Goal: Task Accomplishment & Management: Manage account settings

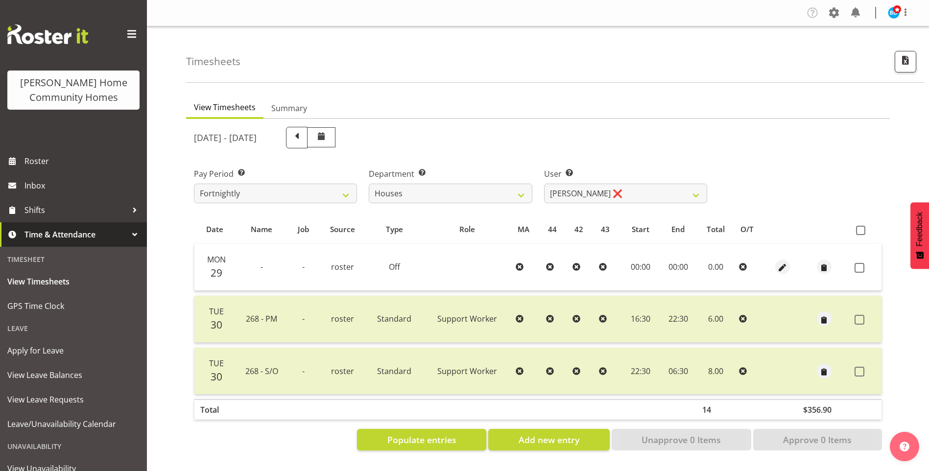
select select "748"
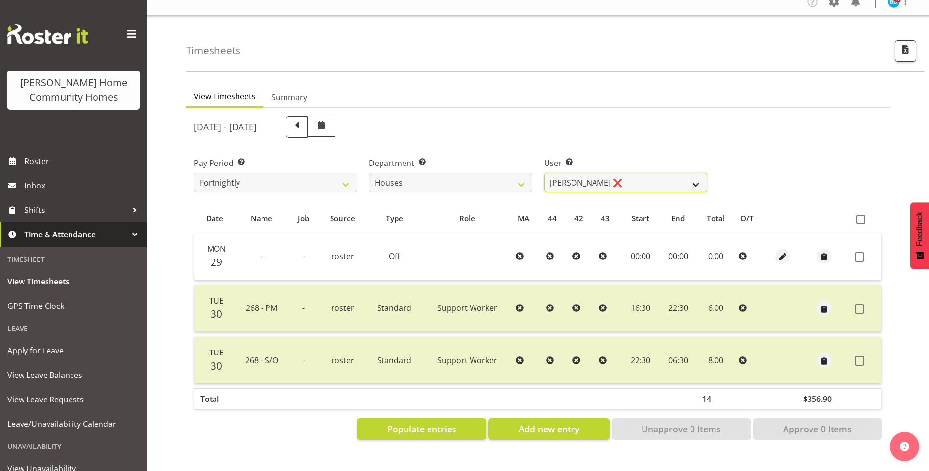
click at [594, 173] on select "[PERSON_NAME] ✔ [PERSON_NAME] ✔ [PERSON_NAME] ❌ [PERSON_NAME] ❌ [PERSON_NAME] ❌…" at bounding box center [625, 183] width 163 height 20
select select "10532"
click at [544, 173] on select "[PERSON_NAME] ✔ [PERSON_NAME] ✔ [PERSON_NAME] ❌ [PERSON_NAME] ❌ [PERSON_NAME] ❌…" at bounding box center [625, 183] width 163 height 20
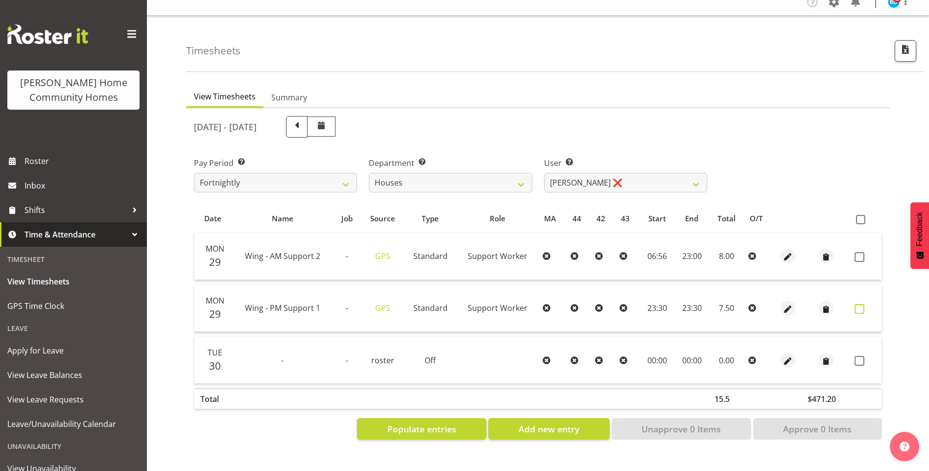
click at [857, 304] on span at bounding box center [859, 309] width 10 height 10
checkbox input "true"
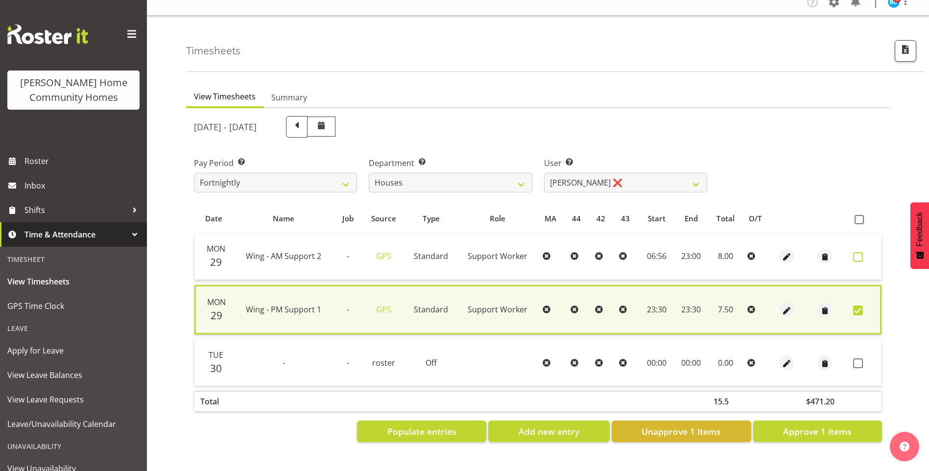
click at [862, 252] on span at bounding box center [858, 257] width 10 height 10
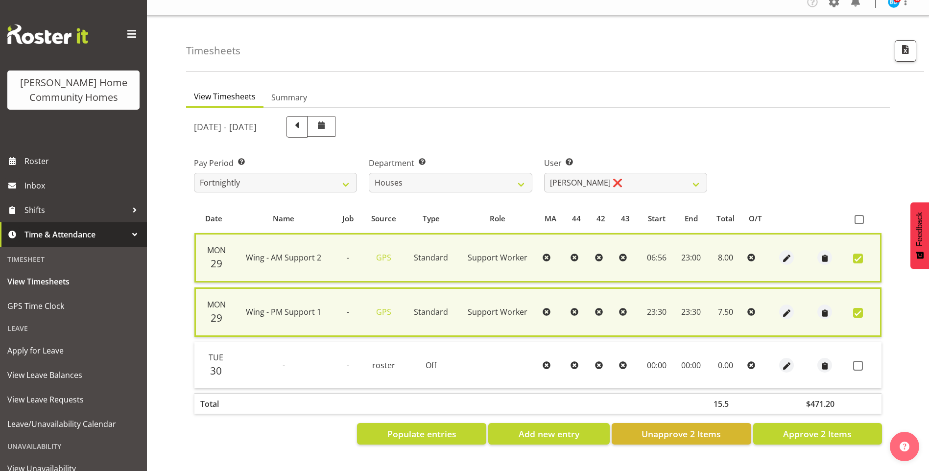
click at [859, 254] on span at bounding box center [858, 259] width 10 height 10
checkbox input "false"
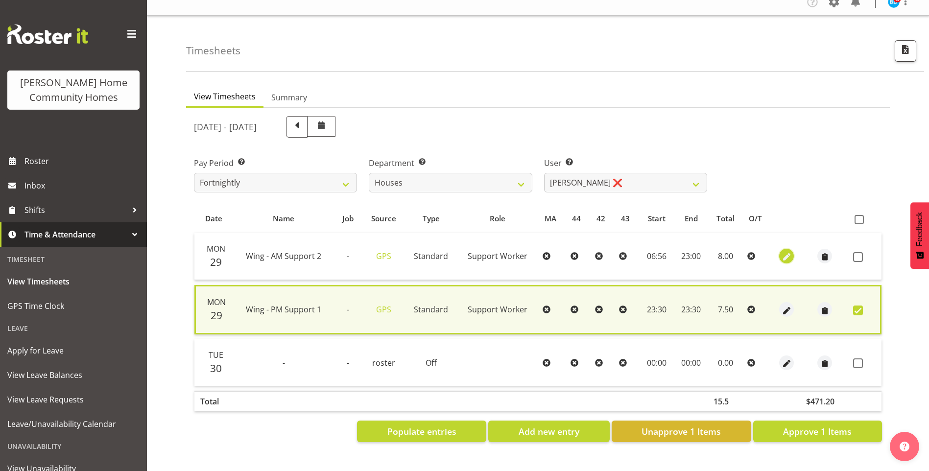
click at [788, 252] on span "button" at bounding box center [786, 257] width 11 height 11
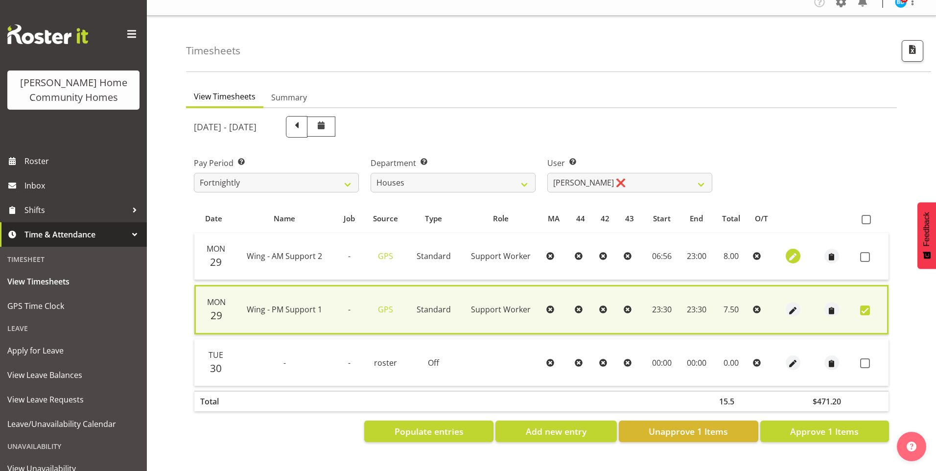
select select "Standard"
select select "749"
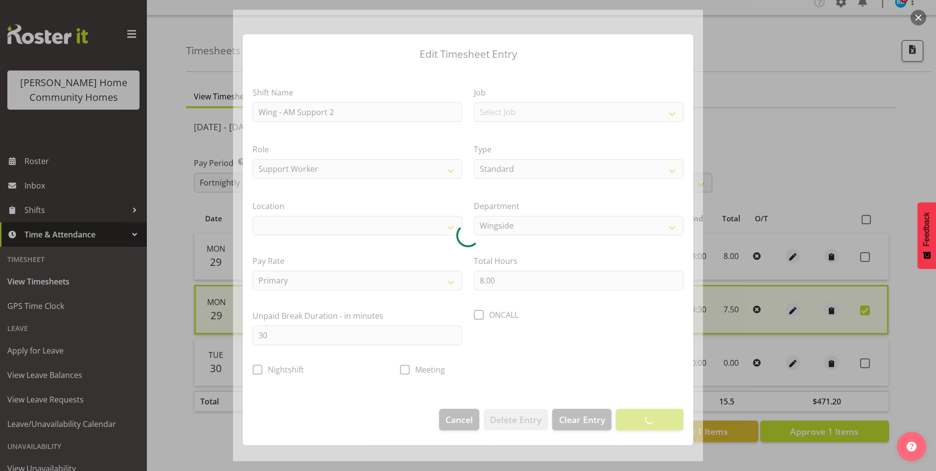
select select "1071"
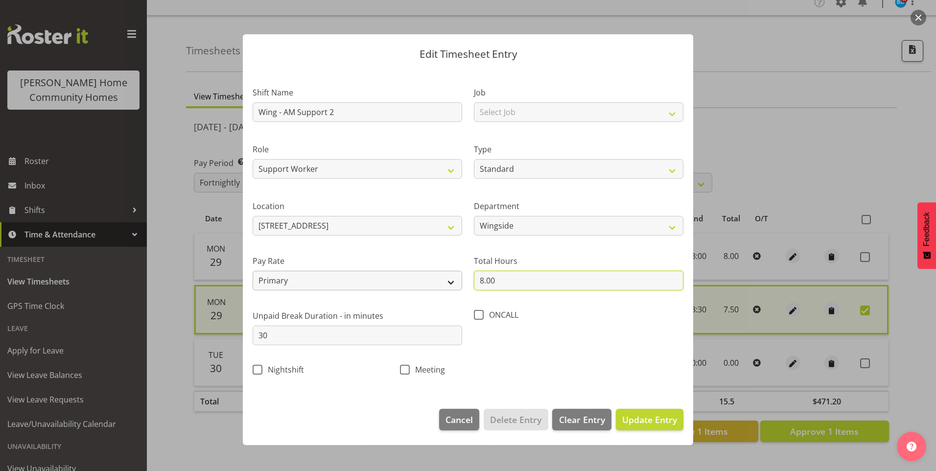
drag, startPoint x: 503, startPoint y: 286, endPoint x: 430, endPoint y: 276, distance: 73.2
click at [443, 278] on div "Shift Name Wing - AM Support 2 Job Select Job Floater Role Support Worker Type …" at bounding box center [468, 228] width 443 height 310
type input "8.50"
click at [660, 417] on span "Update Entry" at bounding box center [649, 420] width 55 height 12
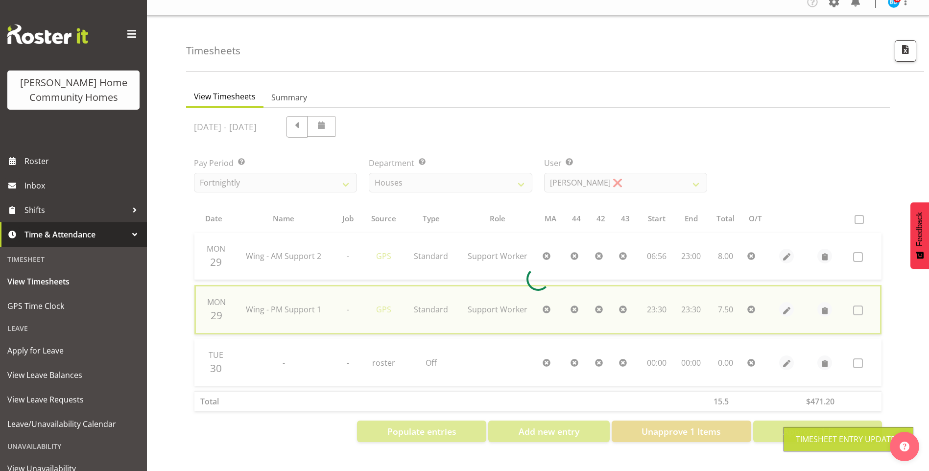
checkbox input "false"
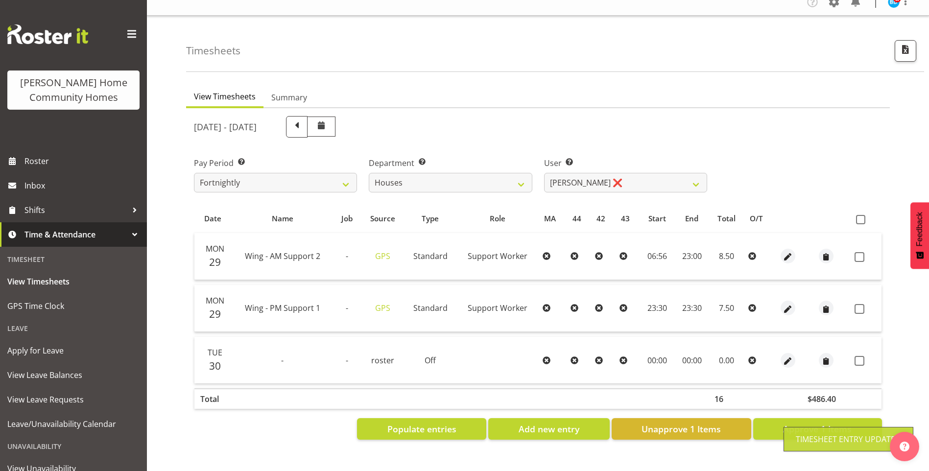
click at [858, 252] on span at bounding box center [859, 257] width 10 height 10
checkbox input "true"
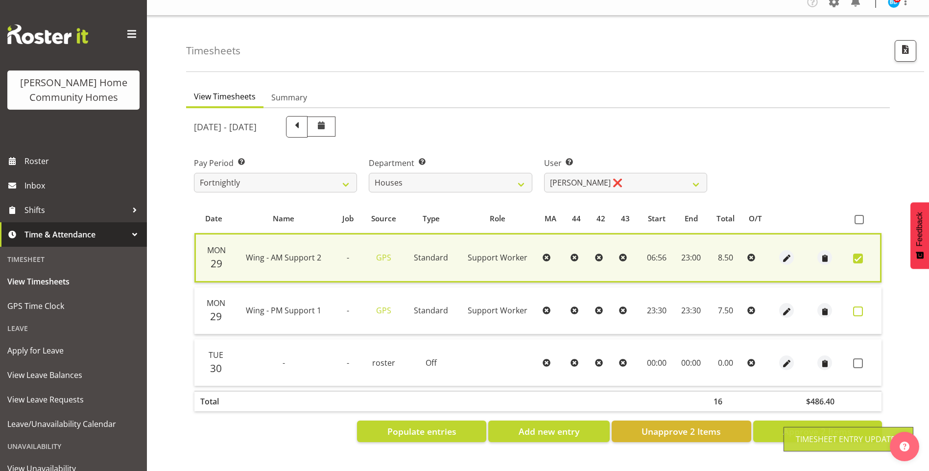
drag, startPoint x: 862, startPoint y: 307, endPoint x: 859, endPoint y: 325, distance: 17.4
click at [862, 308] on span at bounding box center [858, 311] width 10 height 10
checkbox input "true"
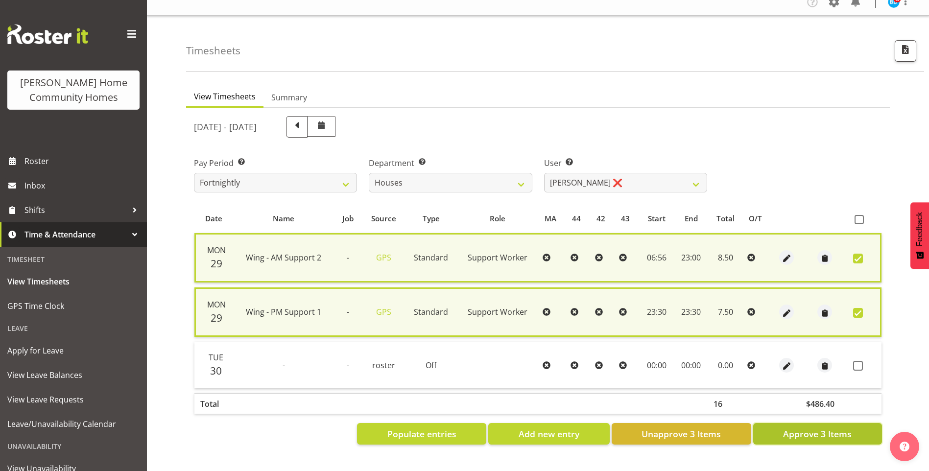
click at [833, 427] on span "Approve 3 Items" at bounding box center [817, 433] width 69 height 13
checkbox input "false"
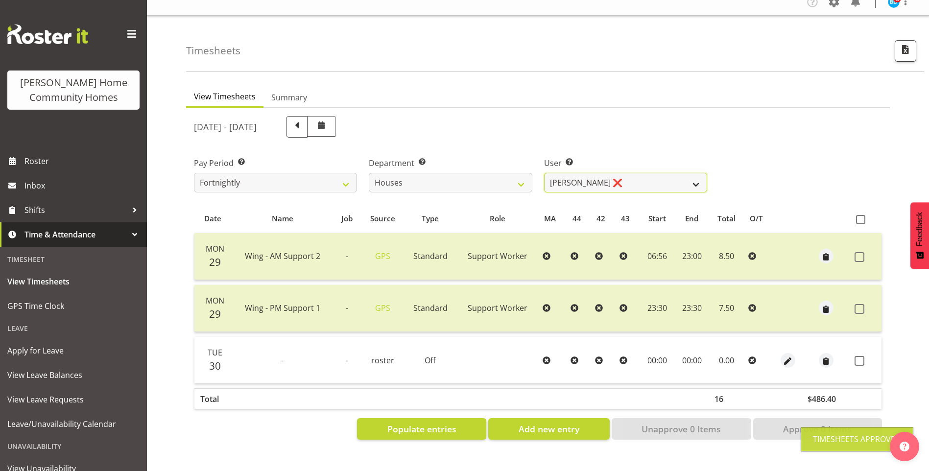
click at [574, 173] on select "[PERSON_NAME] ✔ [PERSON_NAME] ✔ [PERSON_NAME] ❌ [PERSON_NAME] ❌ [PERSON_NAME] ❌…" at bounding box center [625, 183] width 163 height 20
select select "8518"
click at [544, 173] on select "[PERSON_NAME] ✔ [PERSON_NAME] ✔ [PERSON_NAME] ❌ [PERSON_NAME] ❌ [PERSON_NAME] ❌…" at bounding box center [625, 183] width 163 height 20
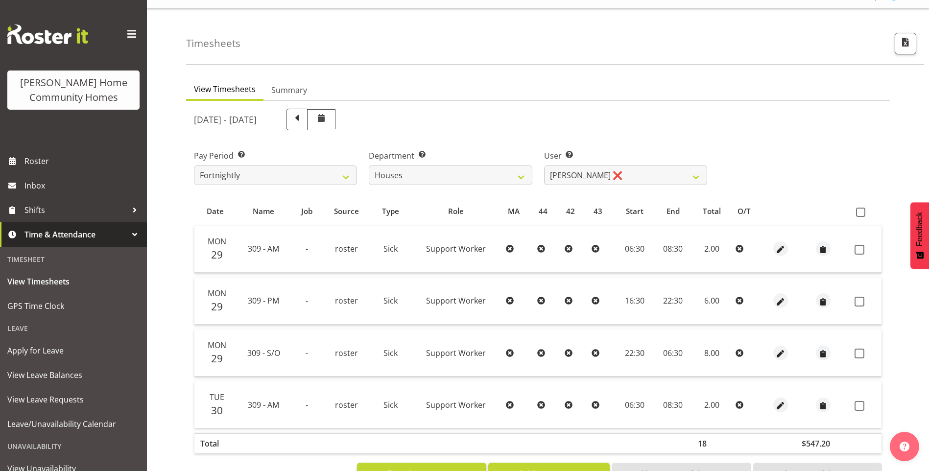
drag, startPoint x: 859, startPoint y: 248, endPoint x: 863, endPoint y: 264, distance: 16.7
click at [859, 248] on span at bounding box center [859, 250] width 10 height 10
checkbox input "true"
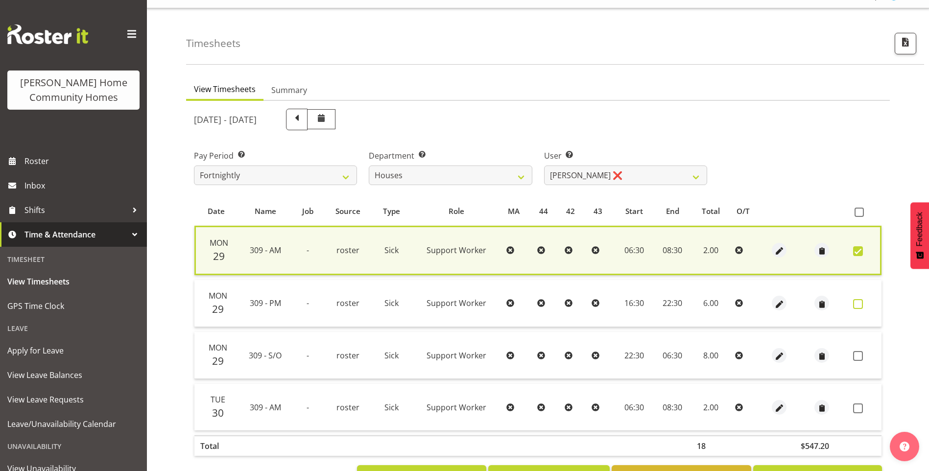
click at [859, 302] on span at bounding box center [858, 304] width 10 height 10
checkbox input "true"
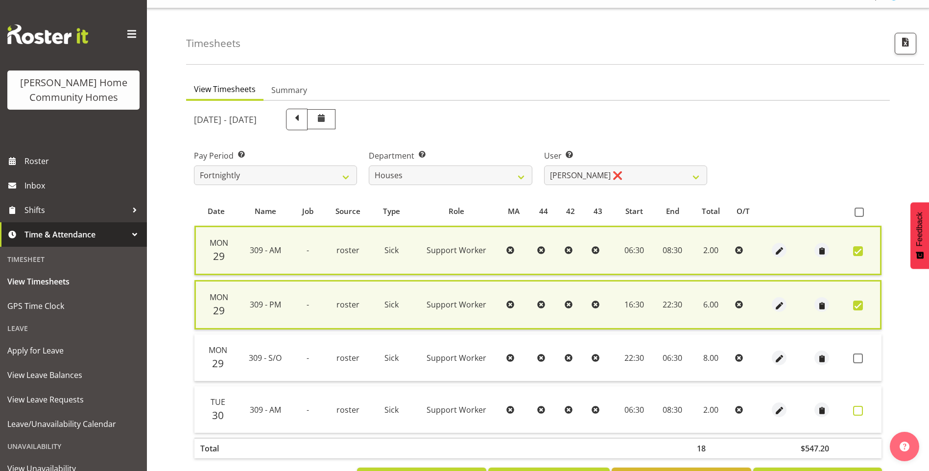
click at [856, 411] on span at bounding box center [858, 411] width 10 height 10
checkbox input "true"
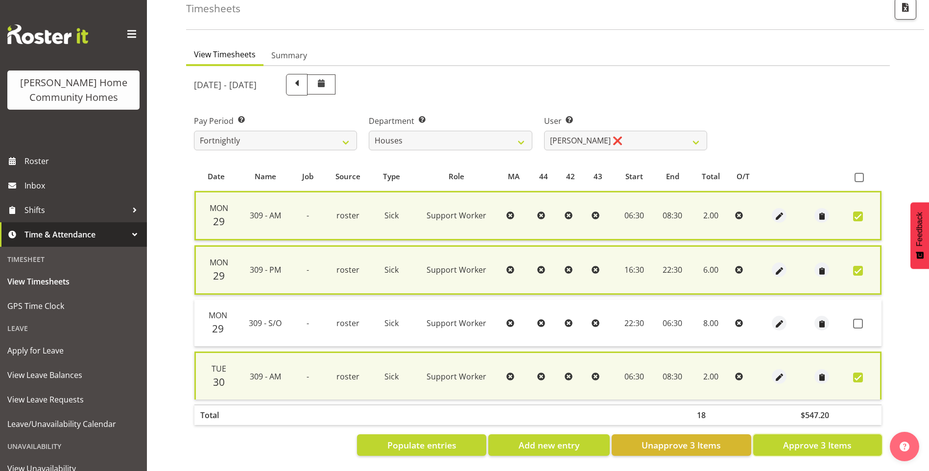
click at [825, 439] on span "Approve 3 Items" at bounding box center [817, 445] width 69 height 13
checkbox input "false"
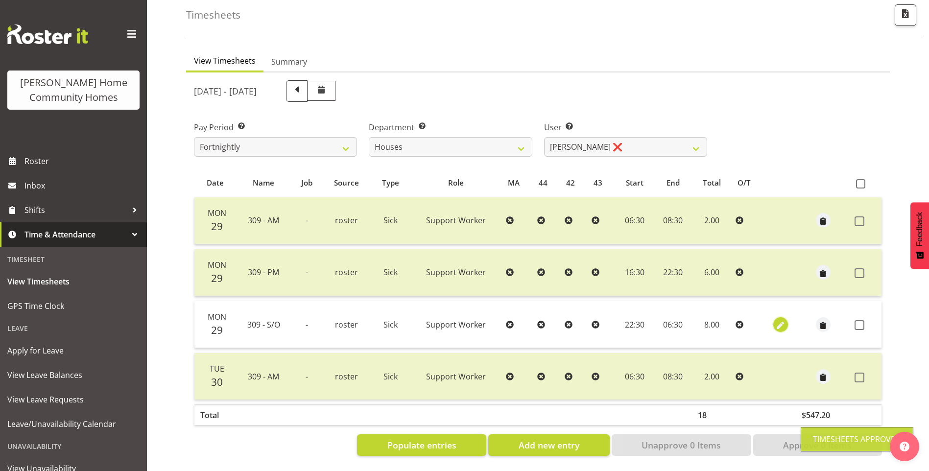
click at [779, 320] on span "button" at bounding box center [779, 325] width 11 height 11
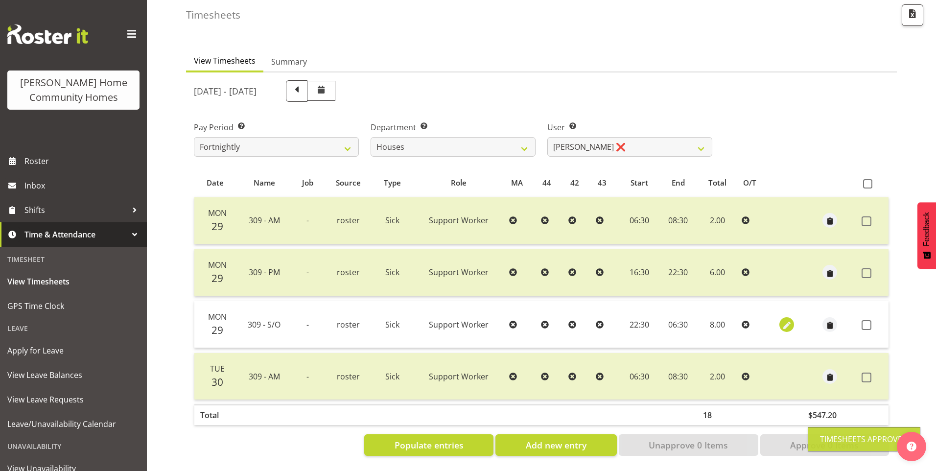
select select "Sick"
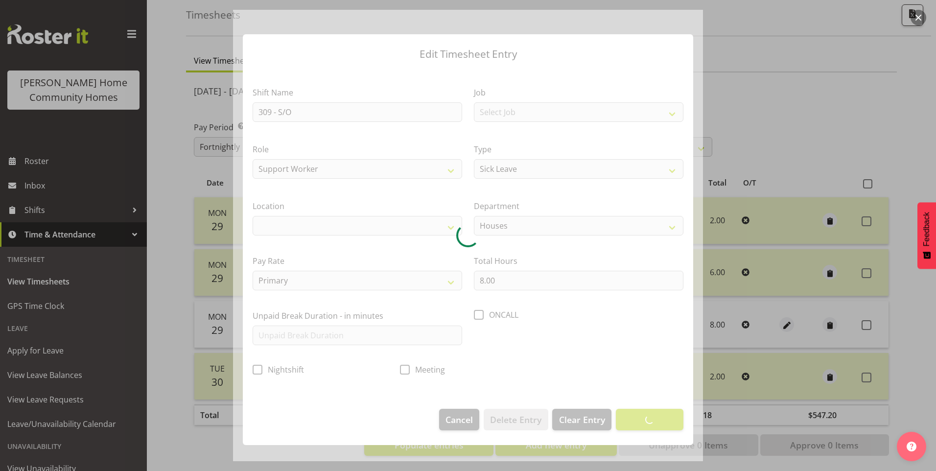
select select "1070"
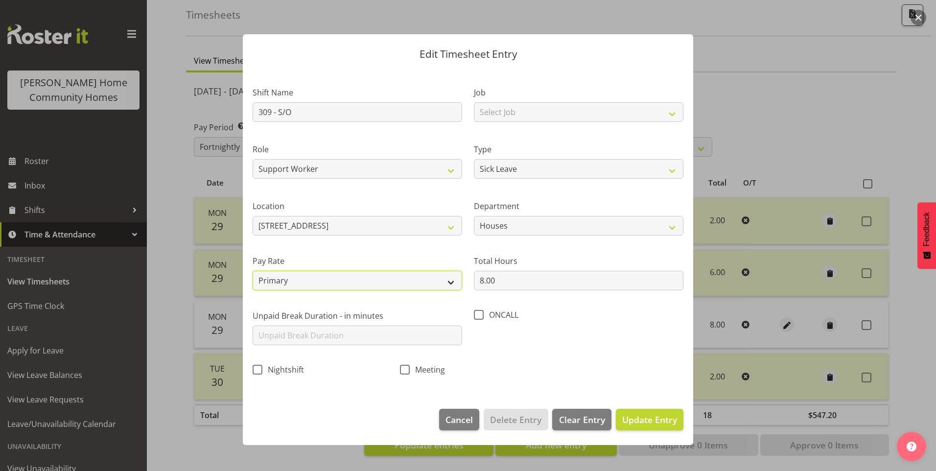
click at [361, 276] on select "Primary Secondary Tertiary Fourth Fifth" at bounding box center [358, 281] width 210 height 20
select select "secondary"
click at [253, 271] on select "Primary Secondary Tertiary Fourth Fifth" at bounding box center [358, 281] width 210 height 20
click at [681, 419] on button "Update Entry" at bounding box center [650, 420] width 68 height 22
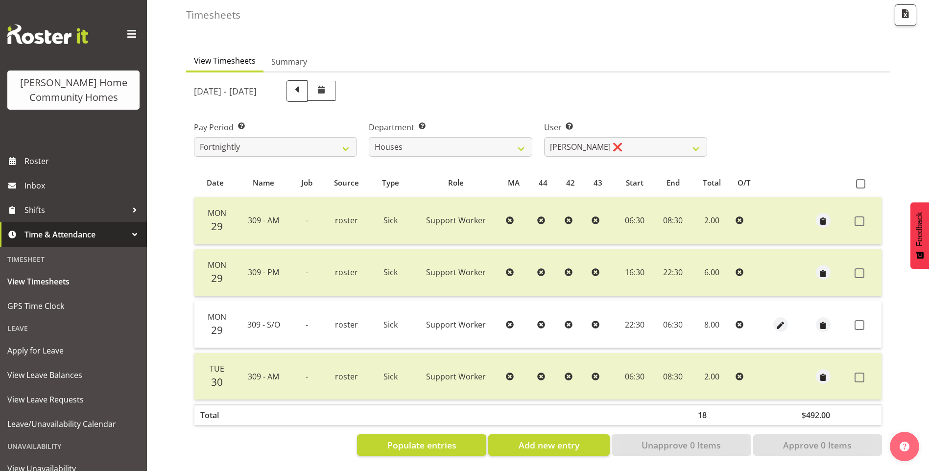
click at [854, 314] on td at bounding box center [865, 324] width 31 height 47
click at [863, 320] on span at bounding box center [859, 325] width 10 height 10
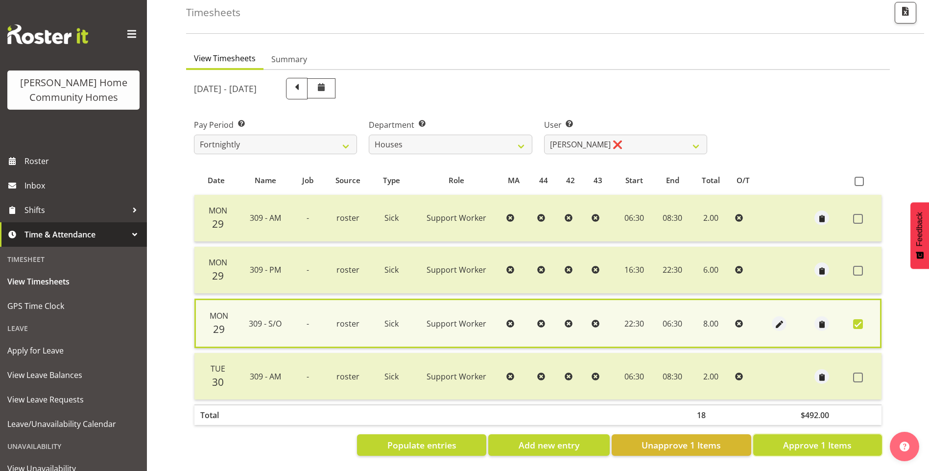
drag, startPoint x: 823, startPoint y: 440, endPoint x: 789, endPoint y: 407, distance: 47.1
click at [821, 440] on span "Approve 1 Items" at bounding box center [817, 445] width 69 height 13
checkbox input "false"
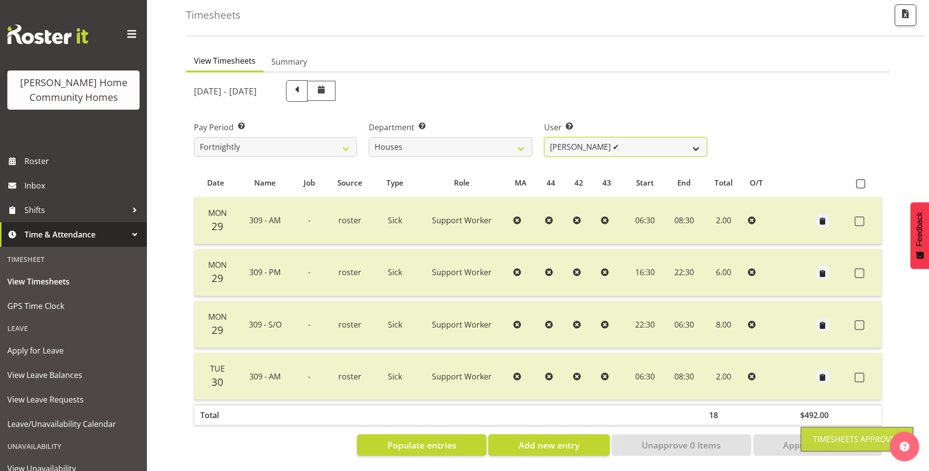
click at [605, 137] on select "[PERSON_NAME] ✔ [PERSON_NAME] ✔ [PERSON_NAME] ❌ [PERSON_NAME] ❌ [PERSON_NAME] ❌…" at bounding box center [625, 147] width 163 height 20
select select "11455"
click at [544, 137] on select "[PERSON_NAME] ✔ [PERSON_NAME] ✔ [PERSON_NAME] ❌ [PERSON_NAME] ❌ [PERSON_NAME] ❌…" at bounding box center [625, 147] width 163 height 20
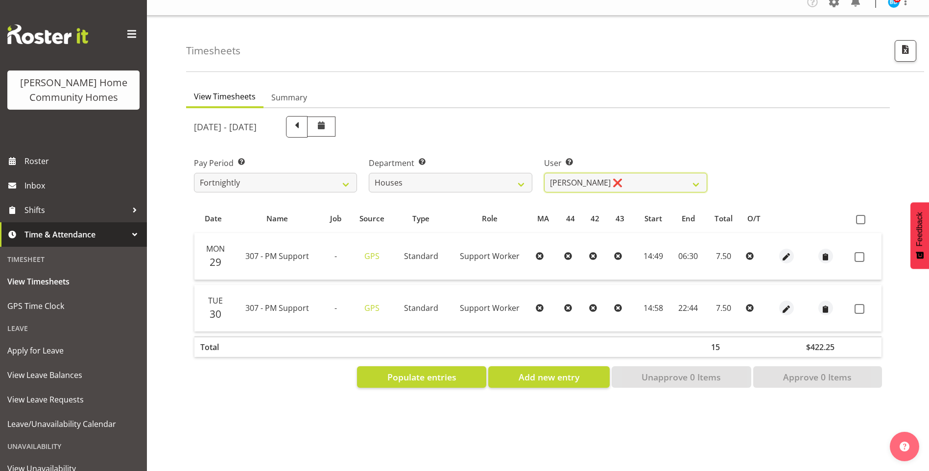
scroll to position [18, 0]
click at [867, 252] on label at bounding box center [861, 257] width 15 height 10
checkbox input "true"
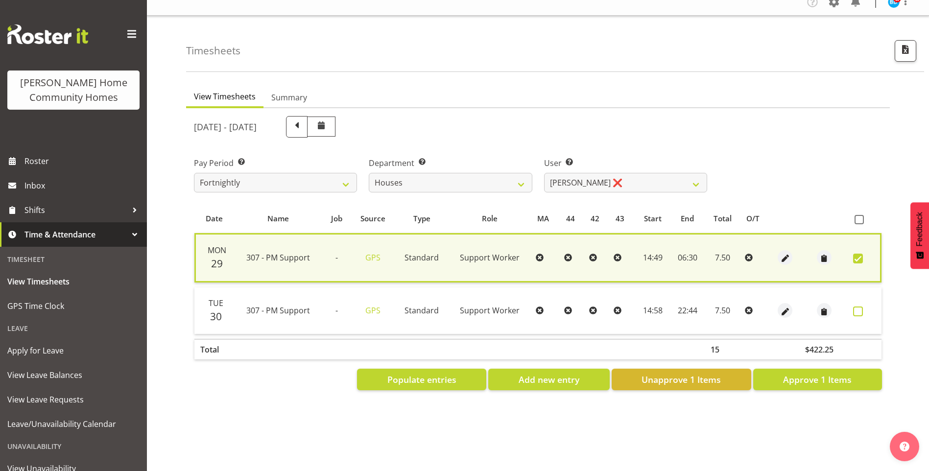
click at [856, 306] on span at bounding box center [858, 311] width 10 height 10
checkbox input "true"
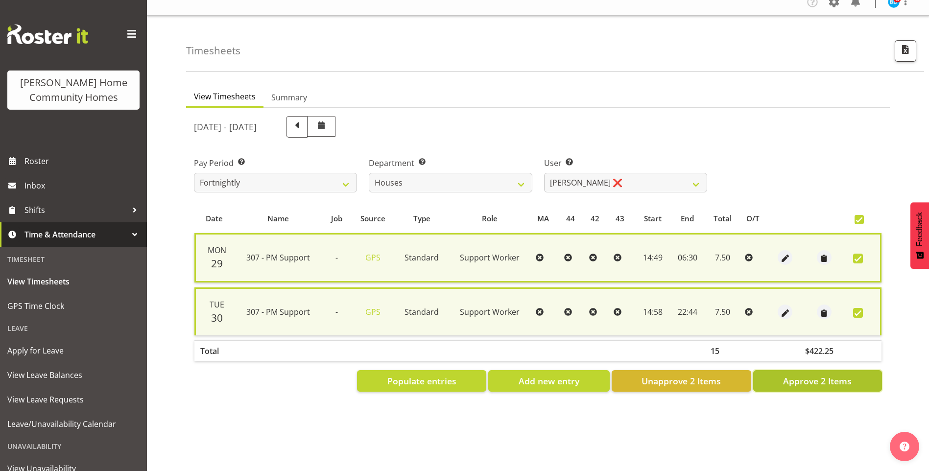
click at [836, 377] on span "Approve 2 Items" at bounding box center [817, 381] width 69 height 13
checkbox input "false"
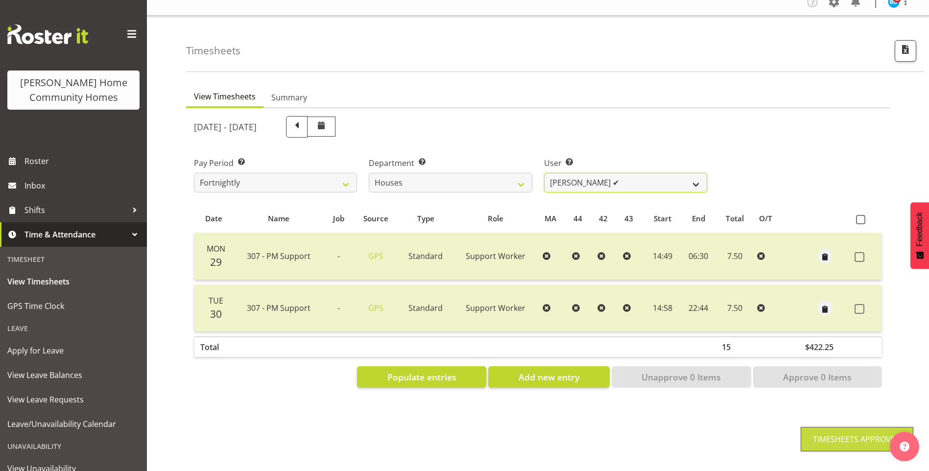
click at [581, 175] on select "[PERSON_NAME] ✔ [PERSON_NAME] ✔ [PERSON_NAME] ❌ [PERSON_NAME] ❌ [PERSON_NAME] ❌…" at bounding box center [625, 183] width 163 height 20
select select "10375"
click at [544, 173] on select "[PERSON_NAME] ✔ [PERSON_NAME] ✔ [PERSON_NAME] ❌ [PERSON_NAME] ❌ [PERSON_NAME] ❌…" at bounding box center [625, 183] width 163 height 20
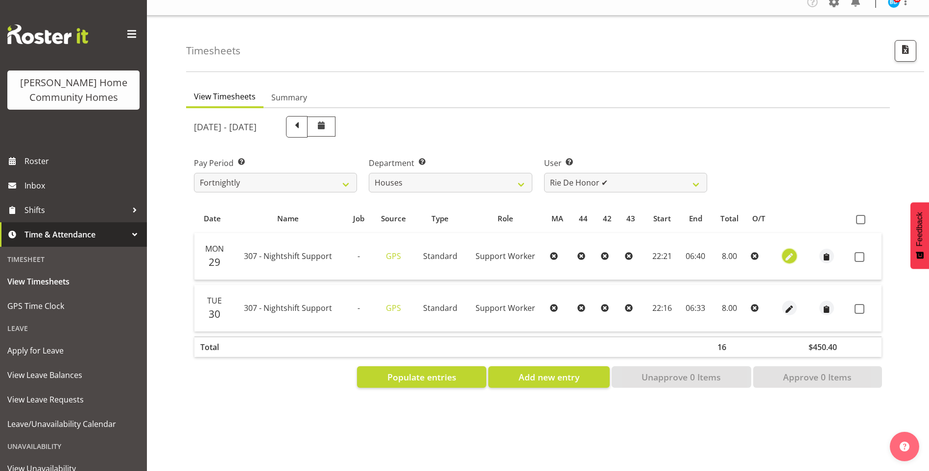
click at [788, 252] on span "button" at bounding box center [788, 257] width 11 height 11
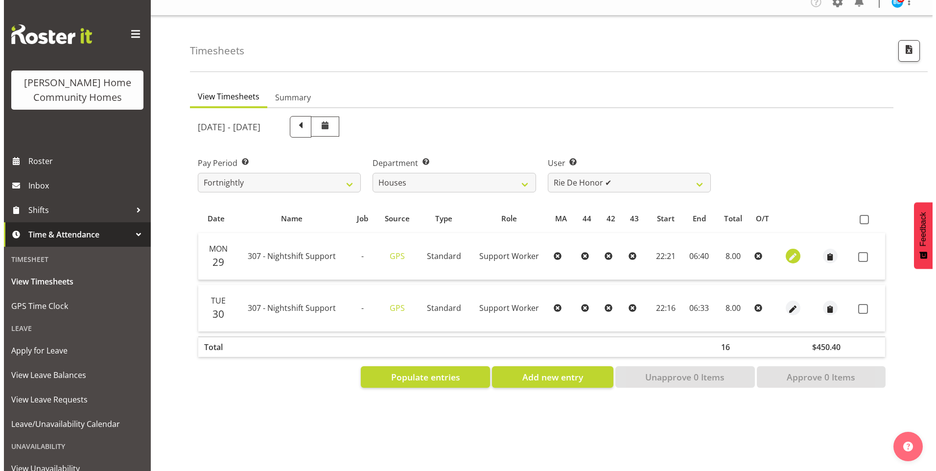
select select "Standard"
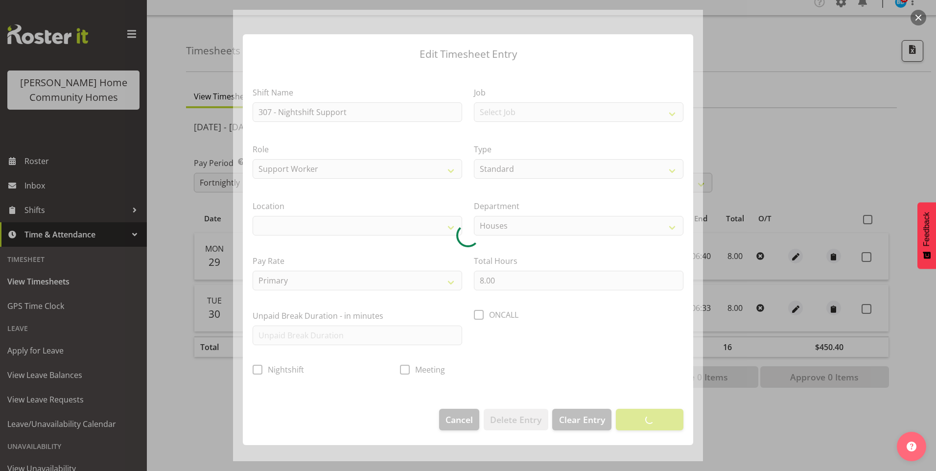
select select "1076"
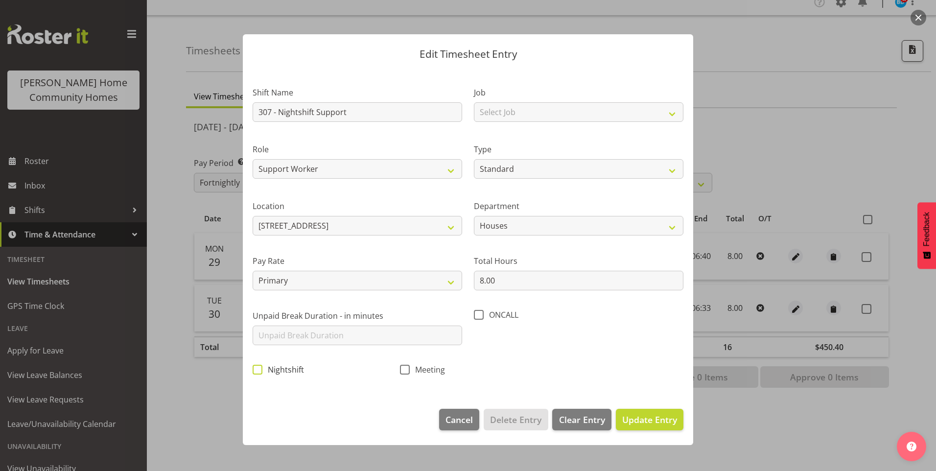
click at [262, 371] on span at bounding box center [258, 370] width 10 height 10
click at [259, 371] on input "Nightshift" at bounding box center [256, 369] width 6 height 6
checkbox input "true"
click at [632, 422] on span "Update Entry" at bounding box center [649, 420] width 55 height 12
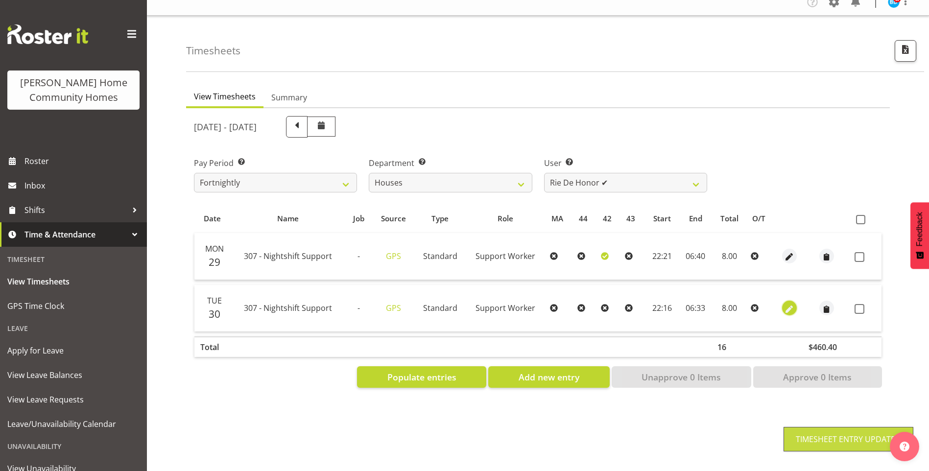
click at [788, 304] on span "button" at bounding box center [788, 309] width 11 height 11
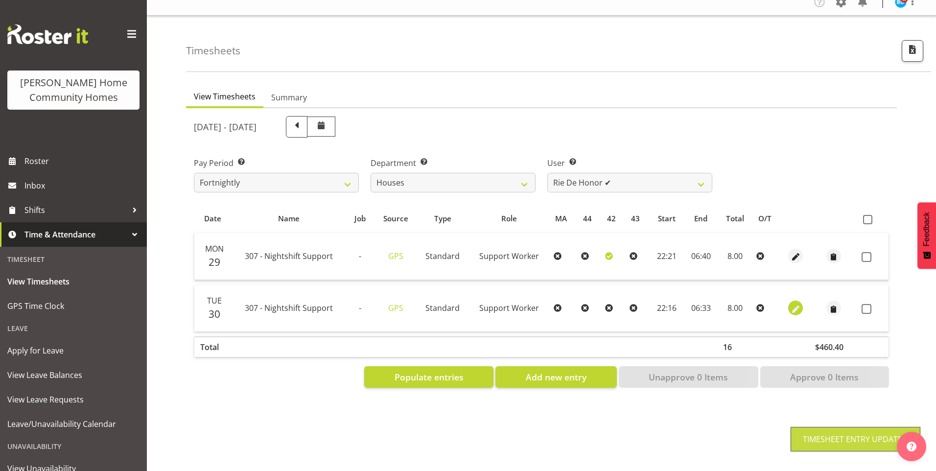
select select "Standard"
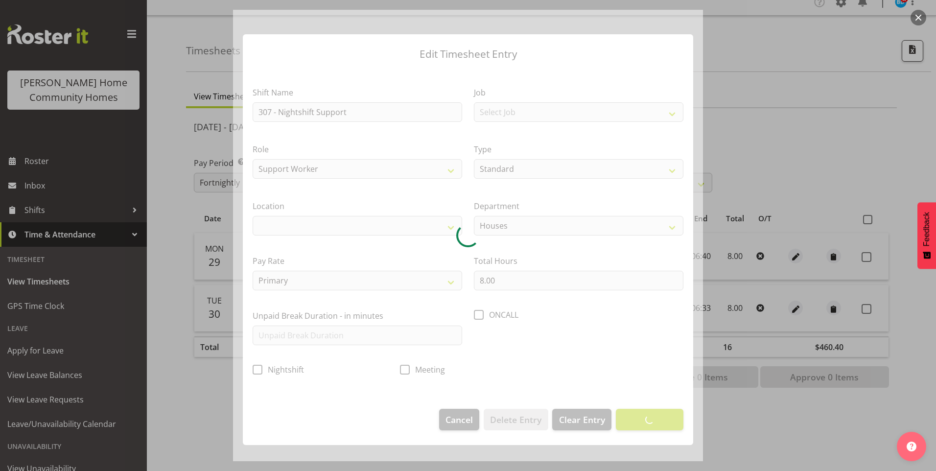
select select "1076"
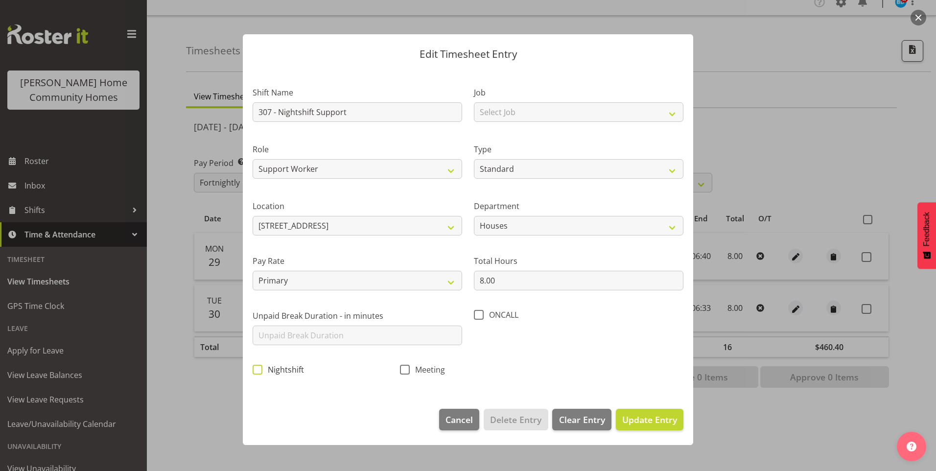
click at [258, 370] on span at bounding box center [258, 370] width 10 height 10
click at [258, 370] on input "Nightshift" at bounding box center [256, 369] width 6 height 6
checkbox input "true"
click at [656, 414] on span "Update Entry" at bounding box center [649, 420] width 55 height 12
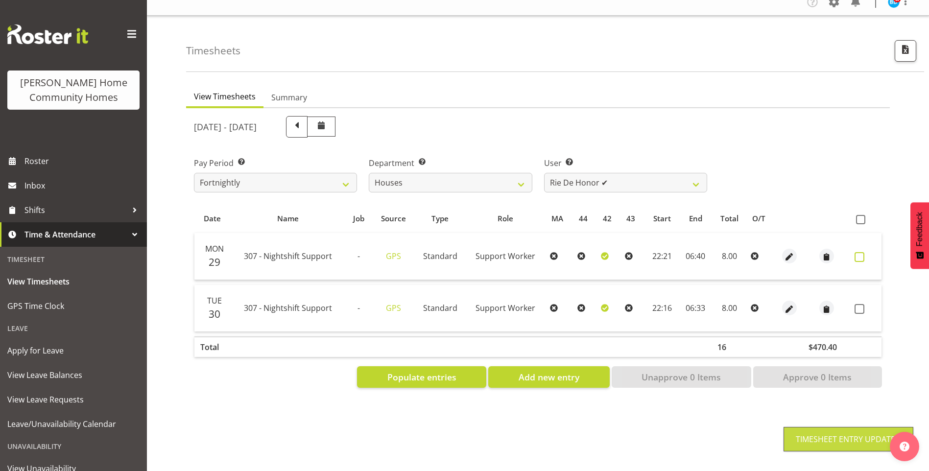
click at [859, 252] on span at bounding box center [859, 257] width 10 height 10
checkbox input "true"
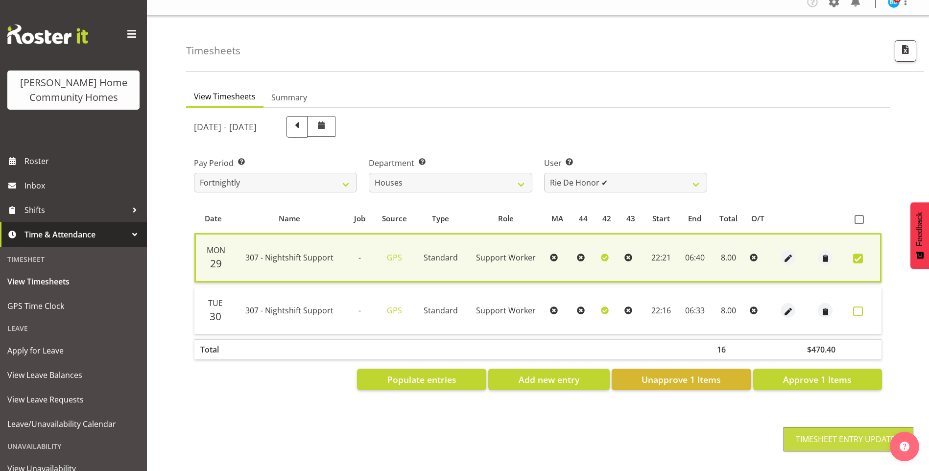
click at [859, 306] on span at bounding box center [858, 311] width 10 height 10
checkbox input "true"
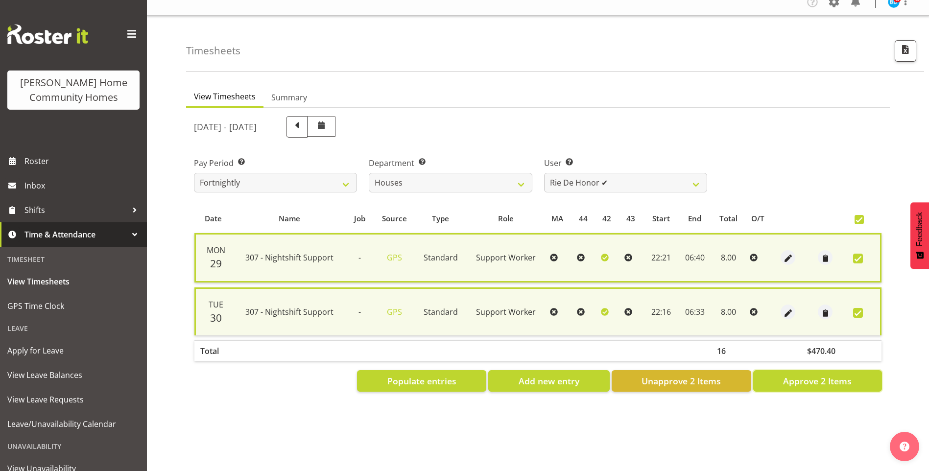
click at [825, 376] on span "Approve 2 Items" at bounding box center [817, 381] width 69 height 13
checkbox input "false"
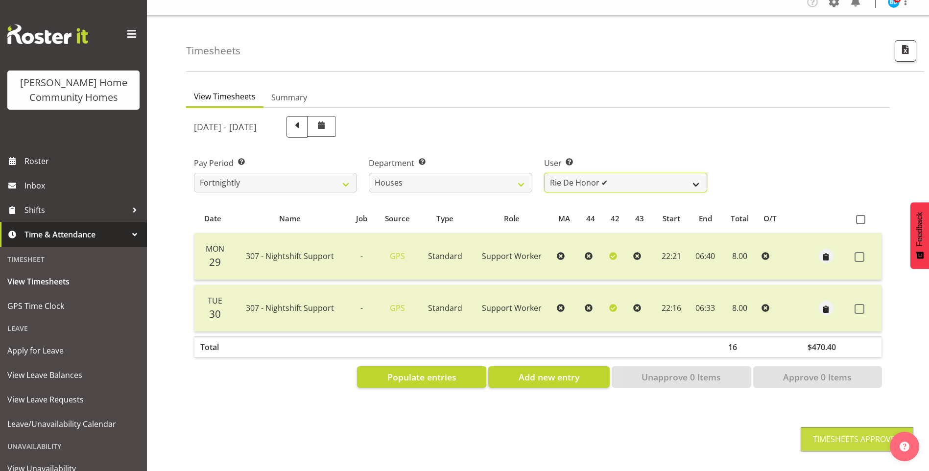
click at [577, 173] on select "[PERSON_NAME] ✔ [PERSON_NAME] ✔ [PERSON_NAME] ❌ [PERSON_NAME] ❌ [PERSON_NAME] ❌…" at bounding box center [625, 183] width 163 height 20
select select "11787"
click at [544, 173] on select "[PERSON_NAME] ✔ [PERSON_NAME] ✔ [PERSON_NAME] ❌ [PERSON_NAME] ❌ [PERSON_NAME] ❌…" at bounding box center [625, 183] width 163 height 20
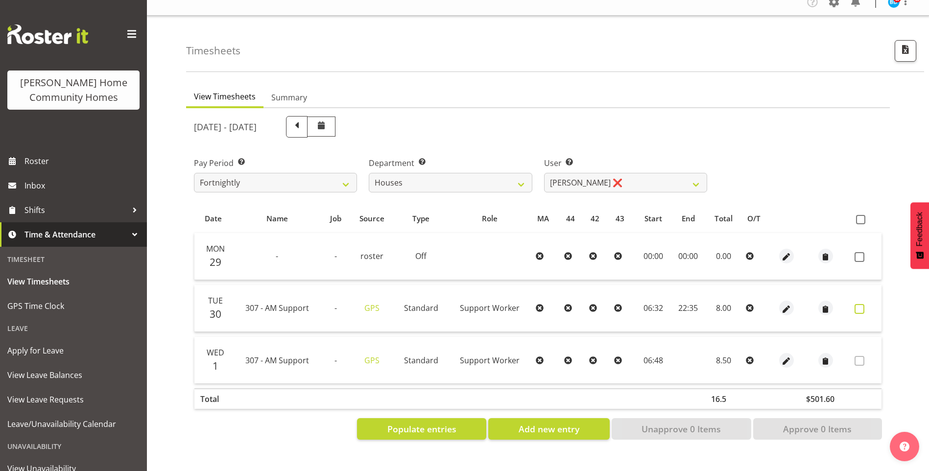
click at [858, 304] on span at bounding box center [859, 309] width 10 height 10
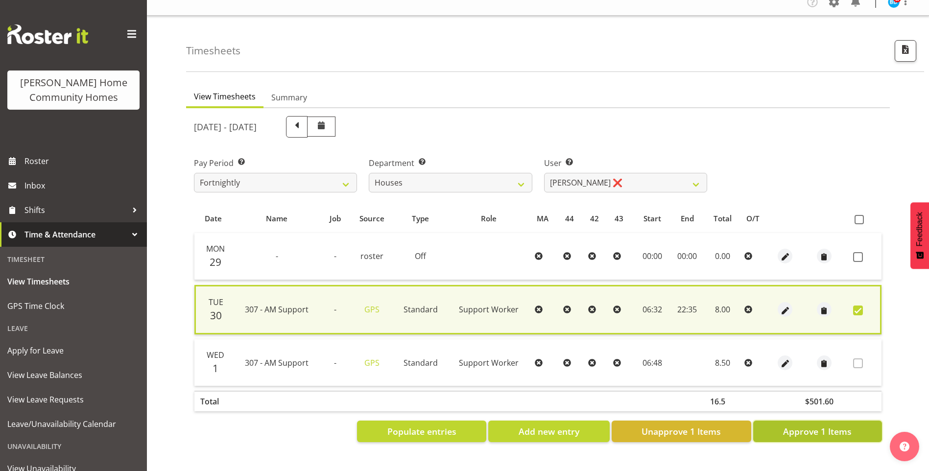
click at [819, 425] on span "Approve 1 Items" at bounding box center [817, 431] width 69 height 13
checkbox input "false"
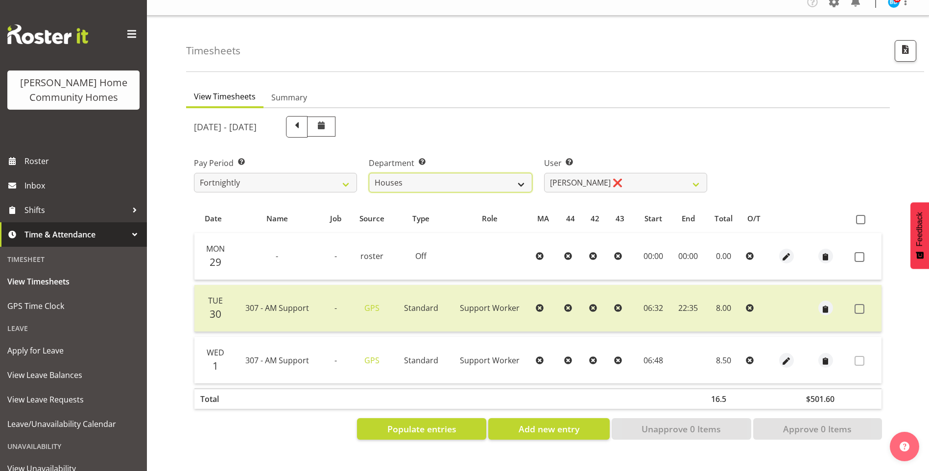
click at [419, 175] on select "Admin Homeside Houses Wingside" at bounding box center [450, 183] width 163 height 20
select select "749"
click at [369, 173] on select "Admin Homeside Houses Wingside" at bounding box center [450, 183] width 163 height 20
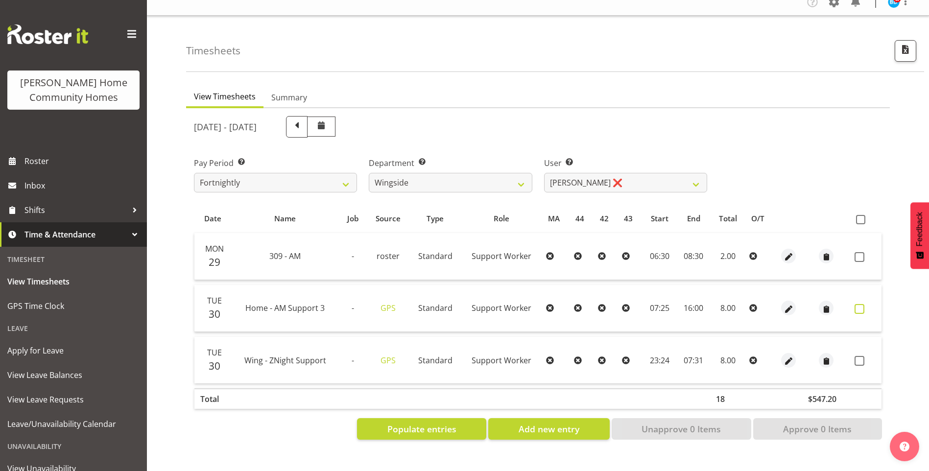
click at [859, 304] on span at bounding box center [859, 309] width 10 height 10
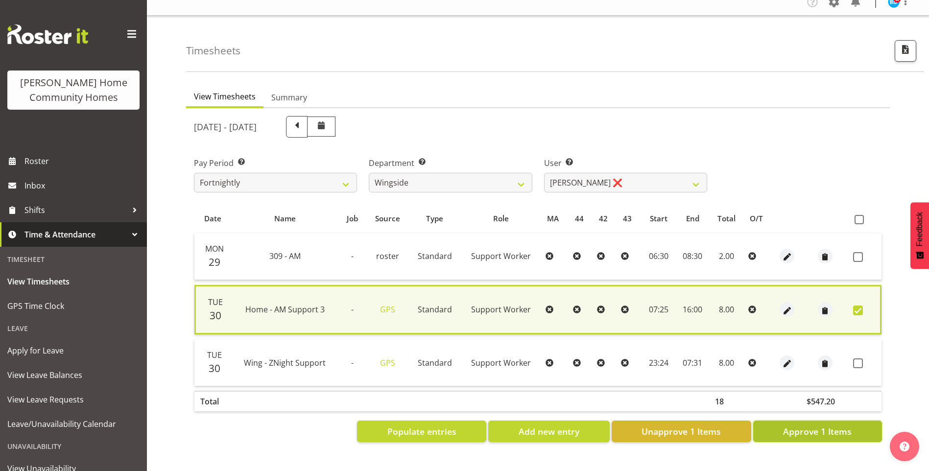
click at [815, 425] on span "Approve 1 Items" at bounding box center [817, 431] width 69 height 13
checkbox input "false"
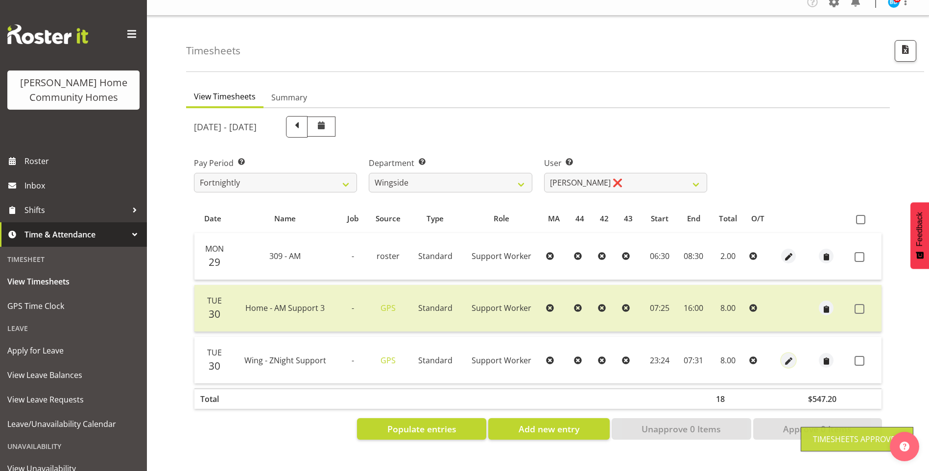
click at [785, 355] on span "button" at bounding box center [788, 360] width 11 height 11
select select "Standard"
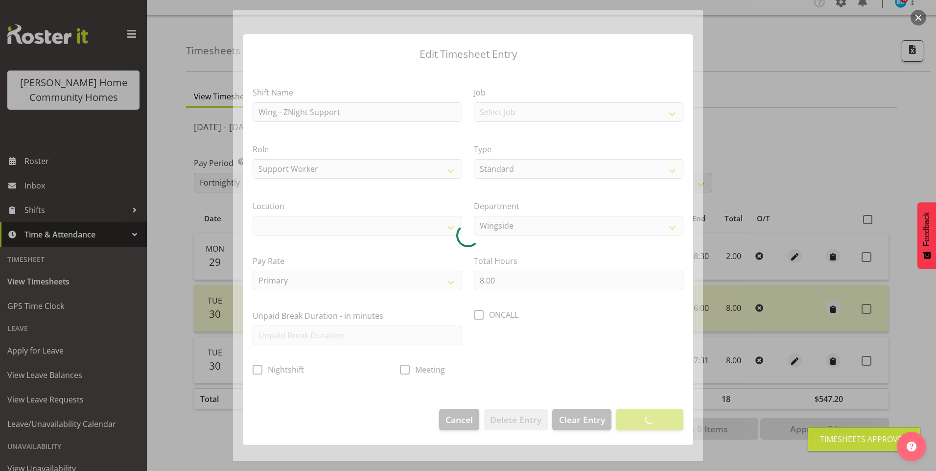
select select "1071"
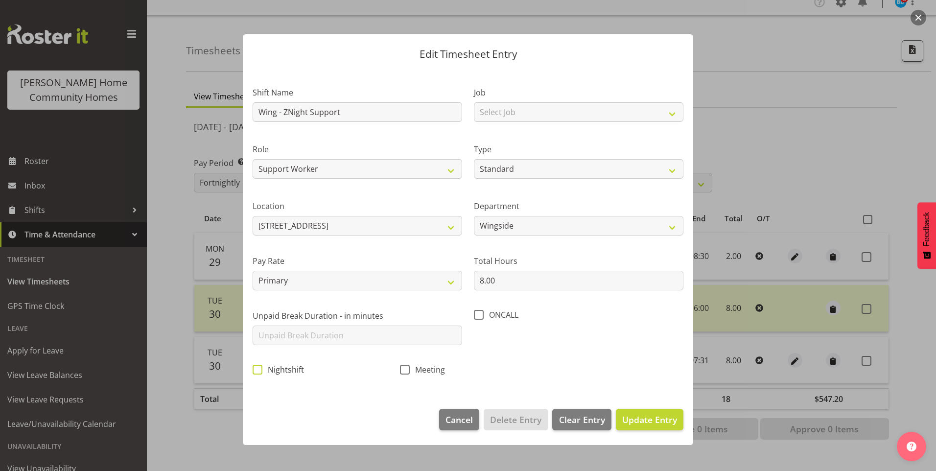
click at [261, 370] on span at bounding box center [258, 370] width 10 height 10
click at [259, 370] on input "Nightshift" at bounding box center [256, 369] width 6 height 6
checkbox input "true"
drag, startPoint x: 652, startPoint y: 421, endPoint x: 733, endPoint y: 401, distance: 83.7
click at [653, 421] on span "Update Entry" at bounding box center [649, 420] width 55 height 12
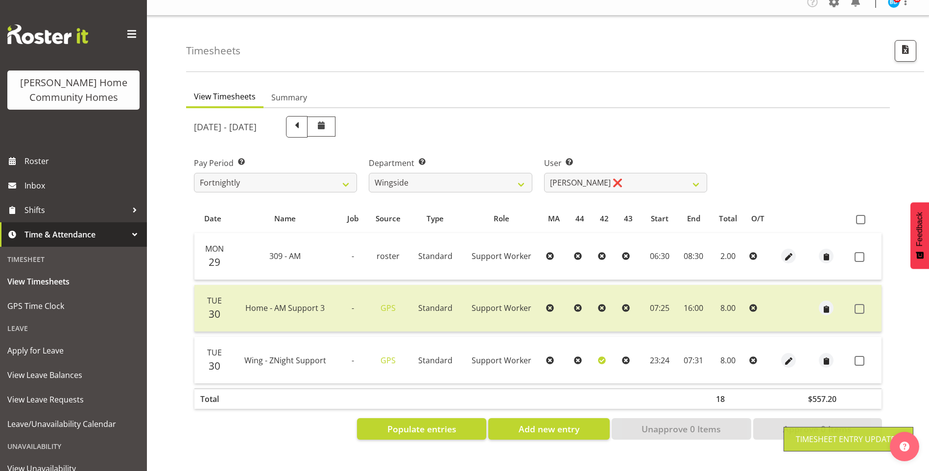
click at [861, 356] on span at bounding box center [859, 361] width 10 height 10
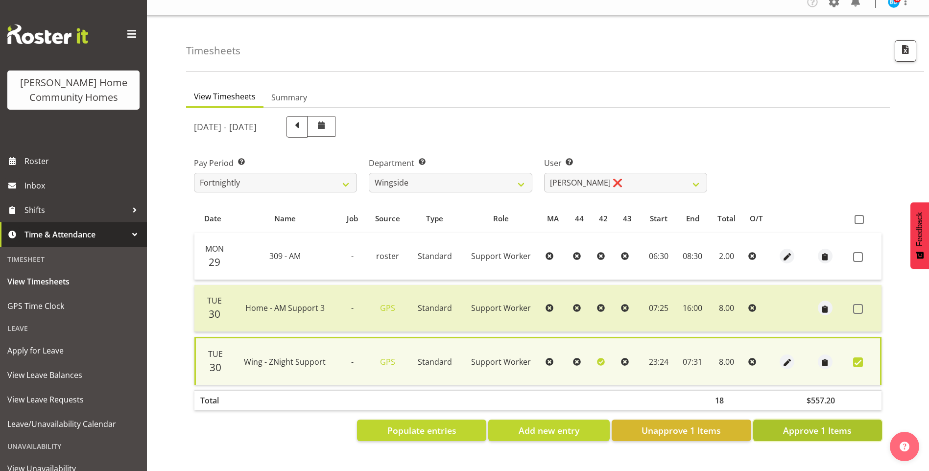
click at [830, 420] on button "Approve 1 Items" at bounding box center [817, 431] width 129 height 22
checkbox input "false"
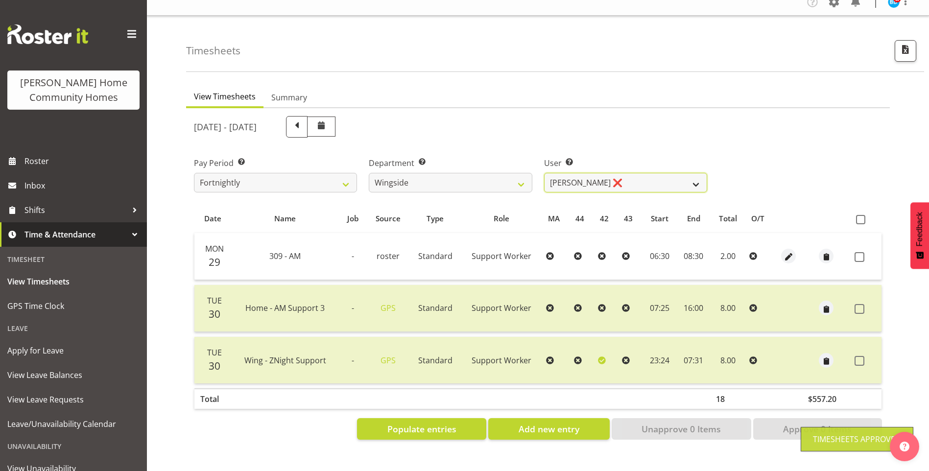
click at [602, 178] on select "[PERSON_NAME] ❌ [PERSON_NAME] ❌ [PERSON_NAME] ❌ [PERSON_NAME] ❌" at bounding box center [625, 183] width 163 height 20
select select "8522"
click at [544, 173] on select "[PERSON_NAME] ❌ [PERSON_NAME] ❌ [PERSON_NAME] ❌ [PERSON_NAME] ❌" at bounding box center [625, 183] width 163 height 20
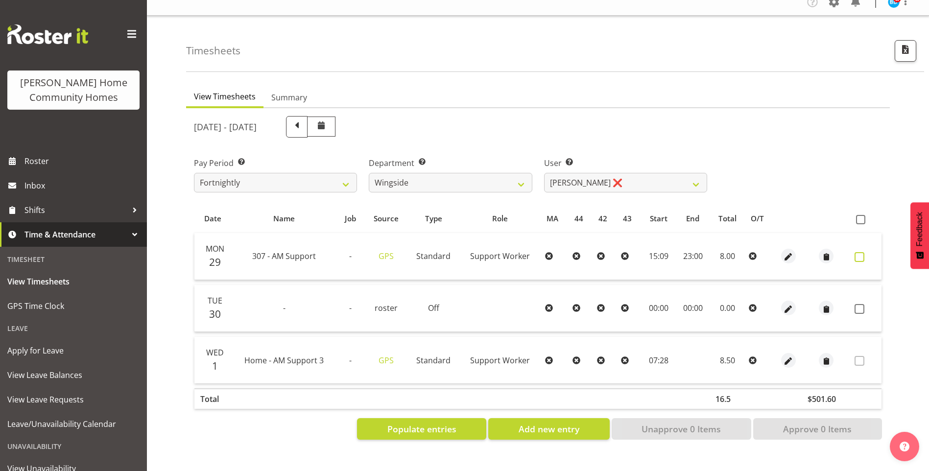
click at [860, 252] on span at bounding box center [859, 257] width 10 height 10
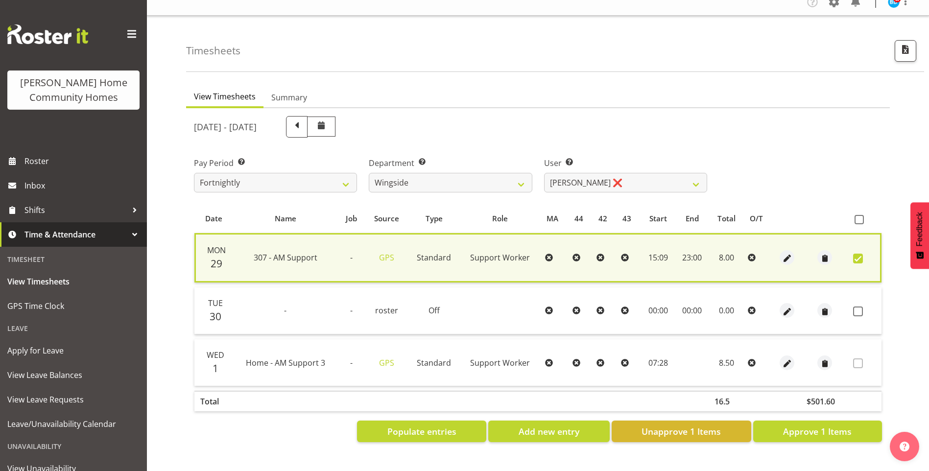
click at [857, 254] on span at bounding box center [858, 259] width 10 height 10
checkbox input "false"
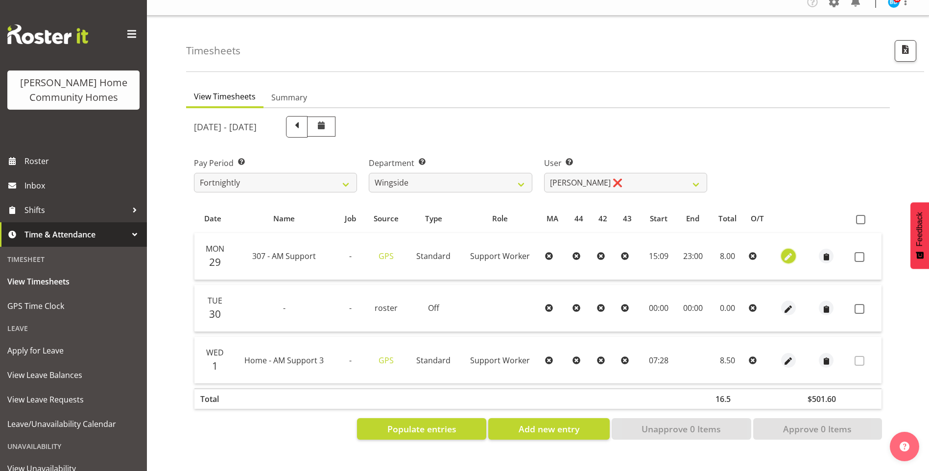
click at [789, 252] on span "button" at bounding box center [787, 257] width 11 height 11
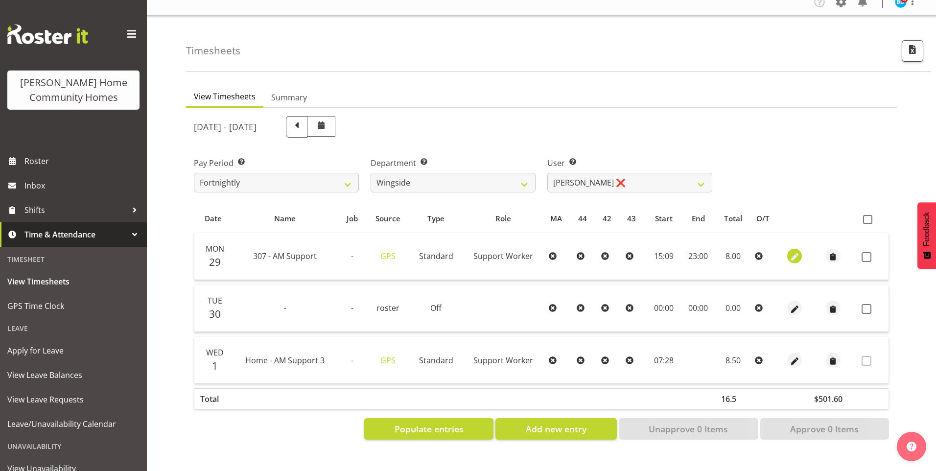
select select "Standard"
select select "748"
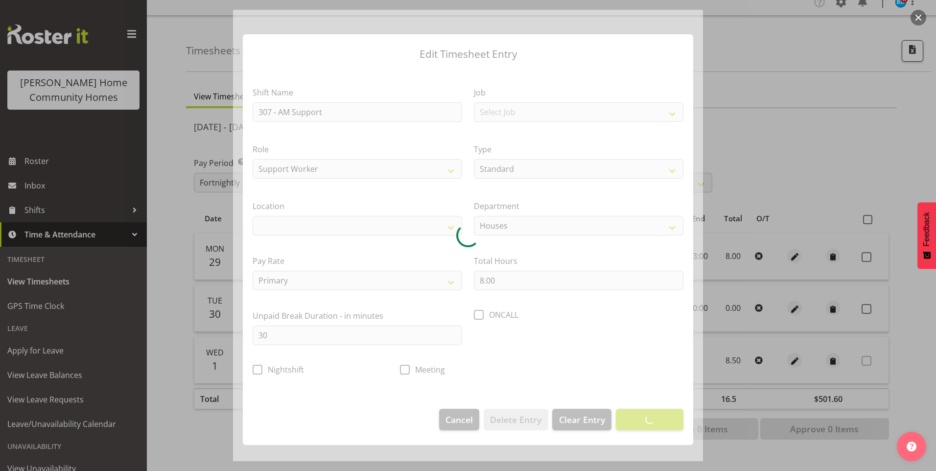
select select "1076"
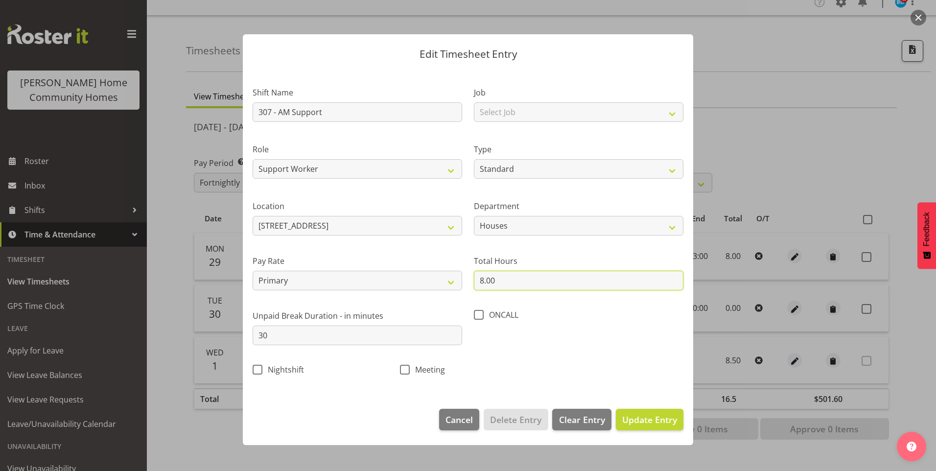
drag, startPoint x: 461, startPoint y: 276, endPoint x: 347, endPoint y: 255, distance: 116.0
click at [430, 271] on div "Shift Name 307 - AM Support Job Select Job Floater Role Support Worker Type Off…" at bounding box center [468, 228] width 443 height 310
type input "7.50"
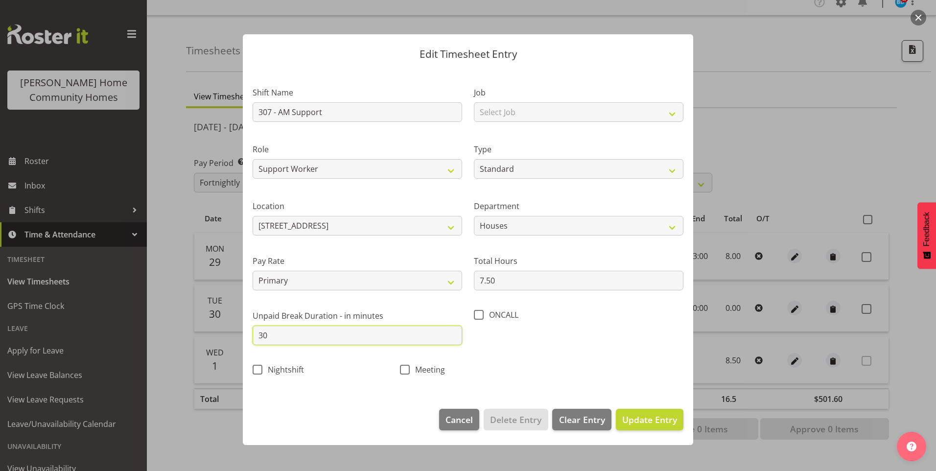
drag, startPoint x: 282, startPoint y: 338, endPoint x: 77, endPoint y: 265, distance: 217.2
click at [145, 312] on div "Edit Timesheet Entry Shift Name 307 - AM Support Job Select Job Floater Role Su…" at bounding box center [468, 235] width 936 height 471
type input "0"
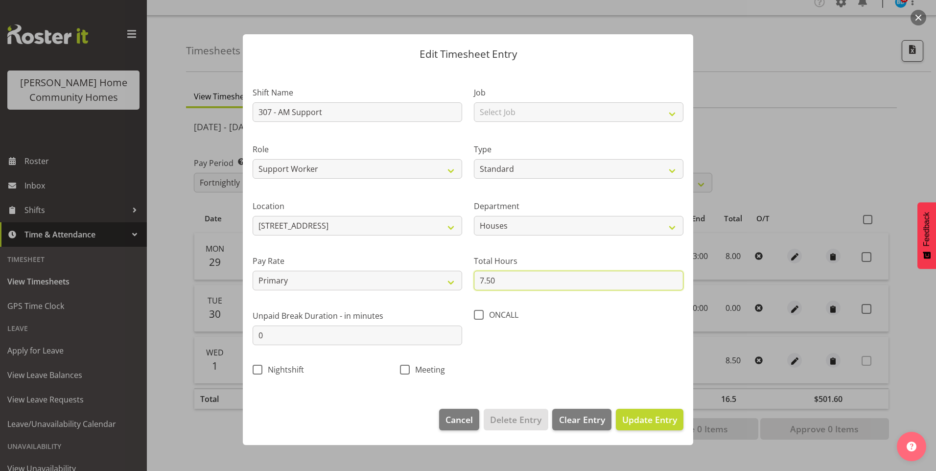
drag, startPoint x: 527, startPoint y: 282, endPoint x: 399, endPoint y: 264, distance: 129.6
click at [444, 270] on div "Shift Name 307 - AM Support Job Select Job Floater Role Support Worker Type Off…" at bounding box center [468, 228] width 443 height 310
type input "7.50"
click at [643, 423] on span "Update Entry" at bounding box center [649, 420] width 55 height 12
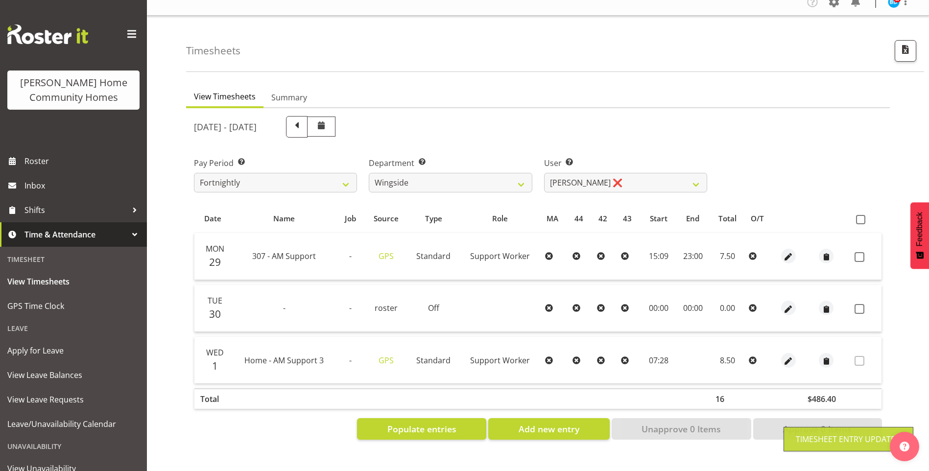
click at [862, 256] on td at bounding box center [865, 256] width 31 height 47
click at [861, 252] on span at bounding box center [859, 257] width 10 height 10
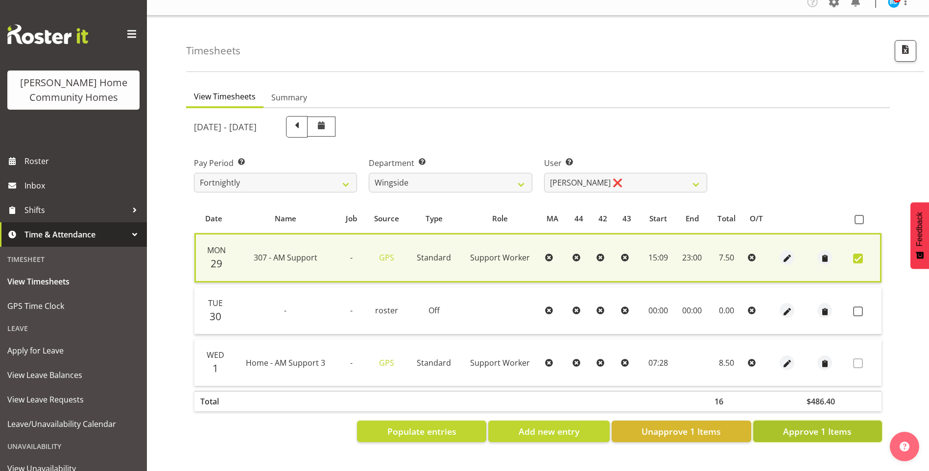
click at [823, 425] on span "Approve 1 Items" at bounding box center [817, 431] width 69 height 13
checkbox input "false"
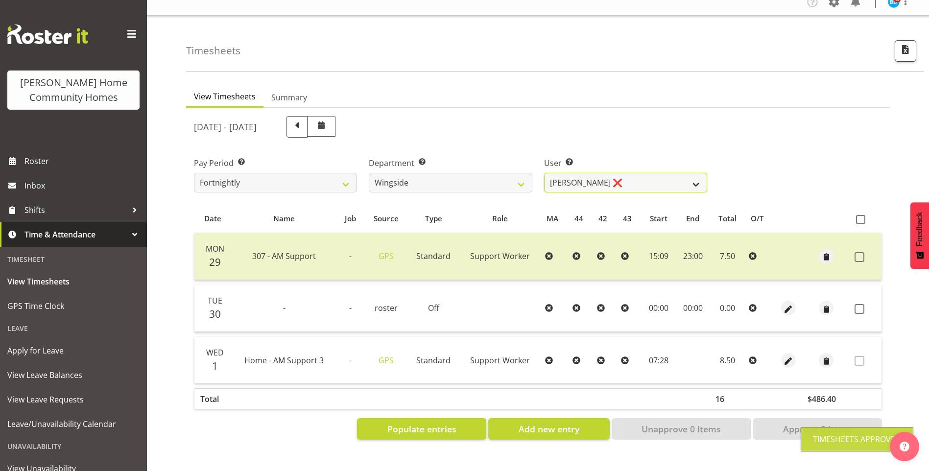
click at [583, 173] on select "[PERSON_NAME] ❌ [PERSON_NAME] ❌ [PERSON_NAME] ❌ [PERSON_NAME] ❌" at bounding box center [625, 183] width 163 height 20
select select "8789"
click at [544, 173] on select "[PERSON_NAME] ❌ [PERSON_NAME] ❌ [PERSON_NAME] ❌ [PERSON_NAME] ❌" at bounding box center [625, 183] width 163 height 20
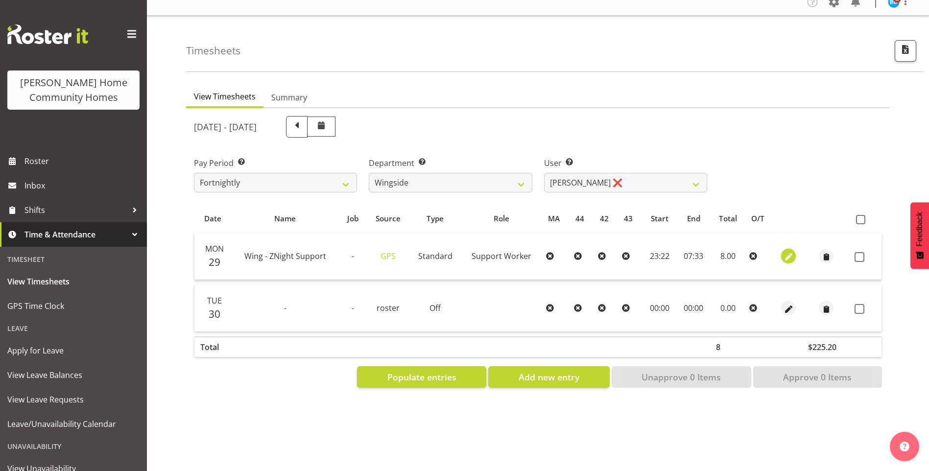
click at [791, 252] on span "button" at bounding box center [788, 257] width 11 height 11
select select "Standard"
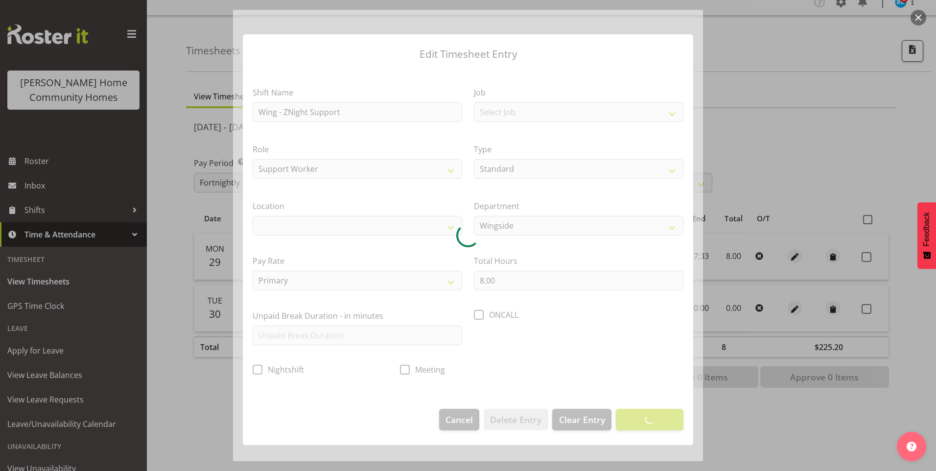
select select "1071"
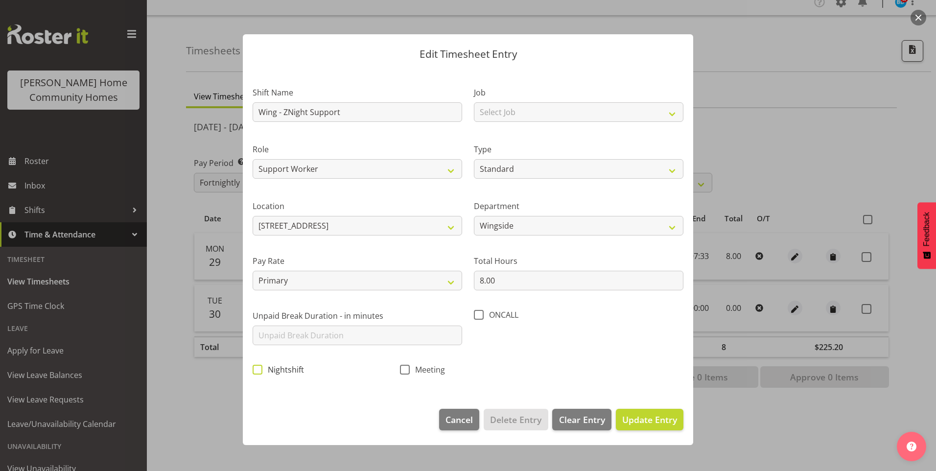
click at [256, 368] on span at bounding box center [258, 370] width 10 height 10
click at [256, 368] on input "Nightshift" at bounding box center [256, 369] width 6 height 6
checkbox input "true"
drag, startPoint x: 639, startPoint y: 422, endPoint x: 646, endPoint y: 421, distance: 6.5
click at [643, 422] on span "Update Entry" at bounding box center [649, 420] width 55 height 12
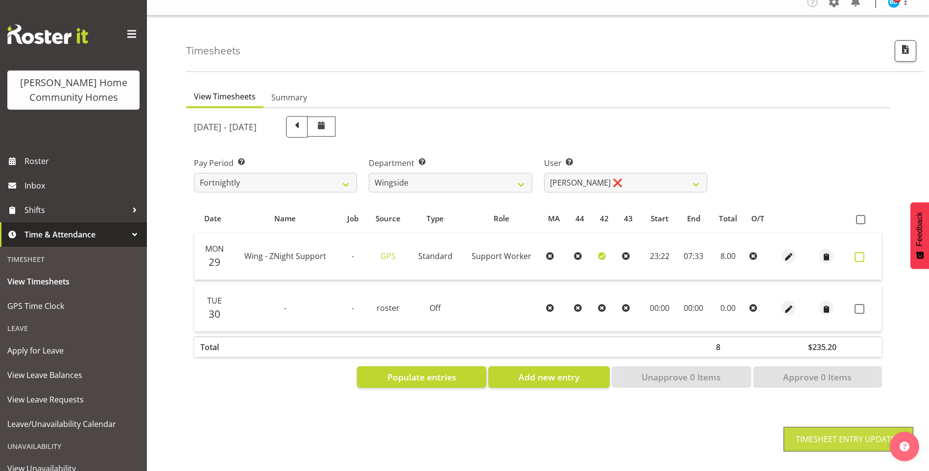
click at [855, 252] on span at bounding box center [859, 257] width 10 height 10
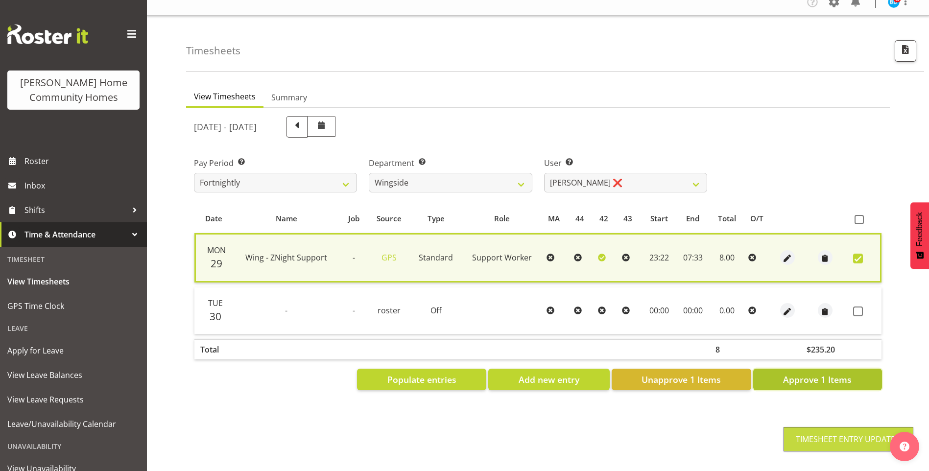
click at [801, 375] on span "Approve 1 Items" at bounding box center [817, 379] width 69 height 13
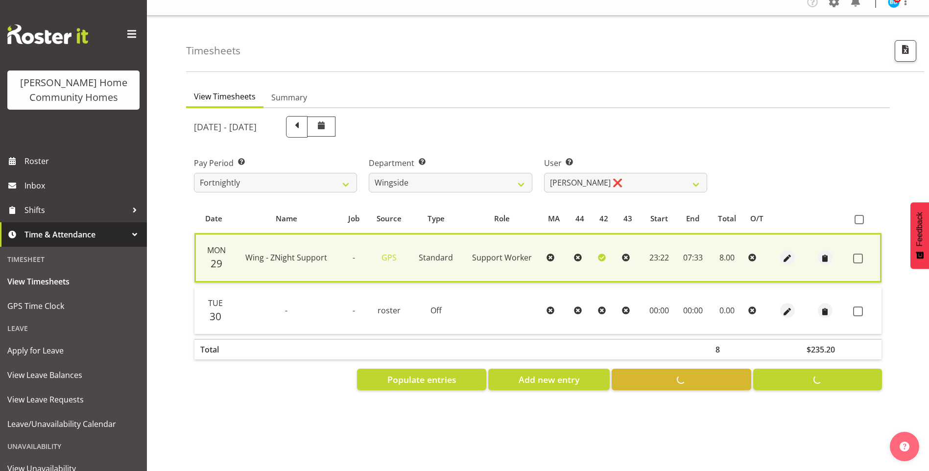
checkbox input "false"
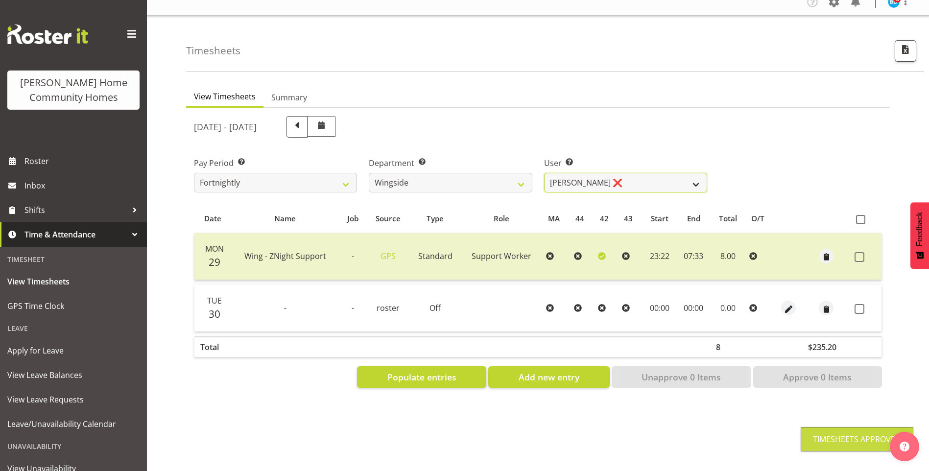
click at [575, 175] on select "[PERSON_NAME] ❌ [PERSON_NAME] ❌ [PERSON_NAME] ❌ [PERSON_NAME] ❌" at bounding box center [625, 183] width 163 height 20
select select "8531"
click at [544, 173] on select "[PERSON_NAME] ❌ [PERSON_NAME] ❌ [PERSON_NAME] ❌ [PERSON_NAME] ❌" at bounding box center [625, 183] width 163 height 20
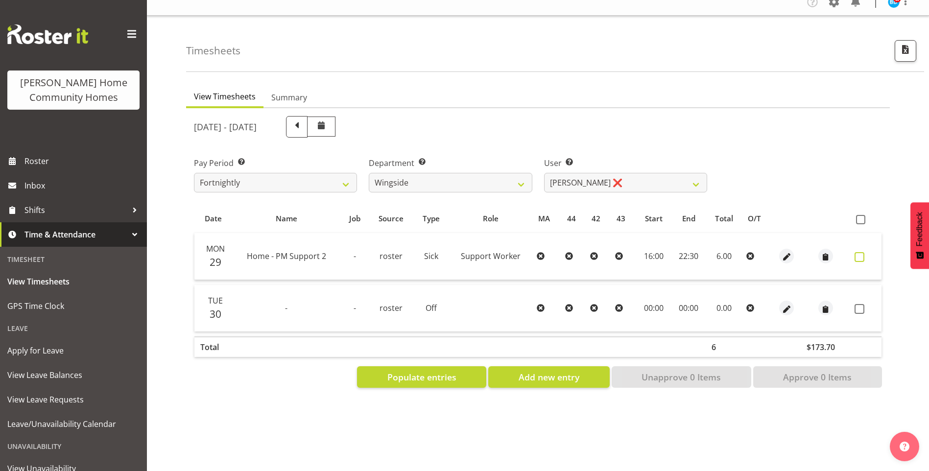
click at [860, 252] on span at bounding box center [859, 257] width 10 height 10
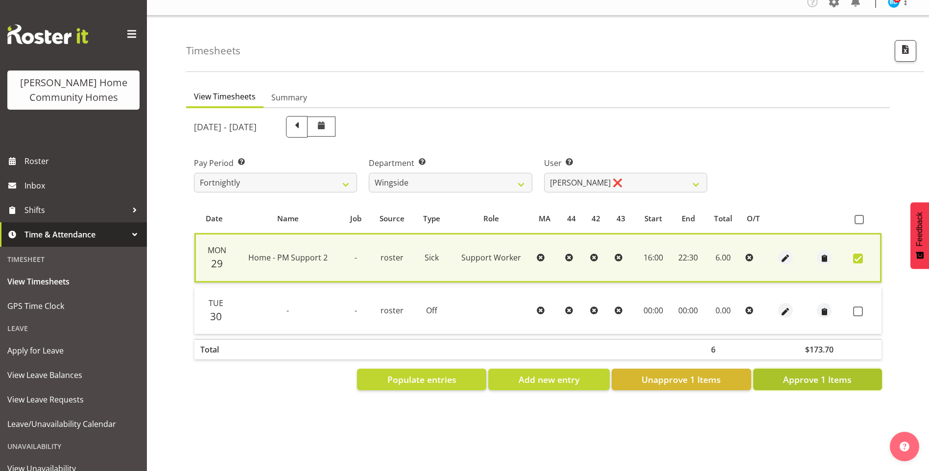
click at [811, 373] on span "Approve 1 Items" at bounding box center [817, 379] width 69 height 13
checkbox input "false"
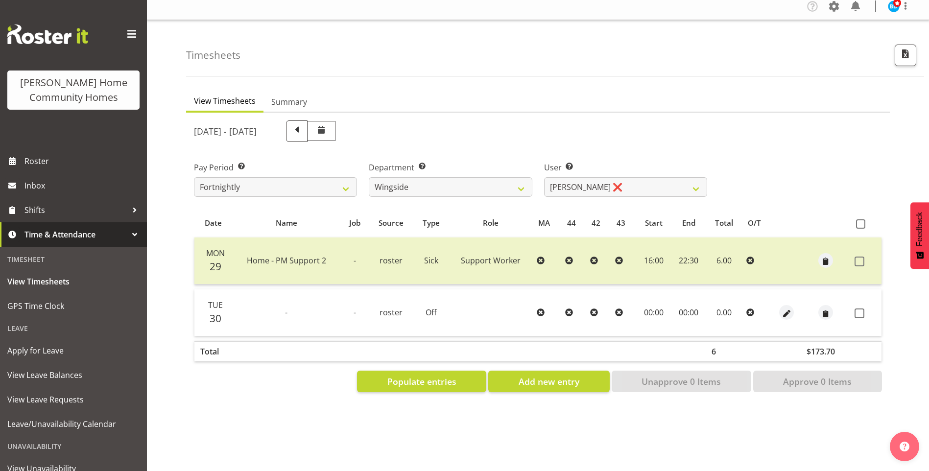
scroll to position [0, 0]
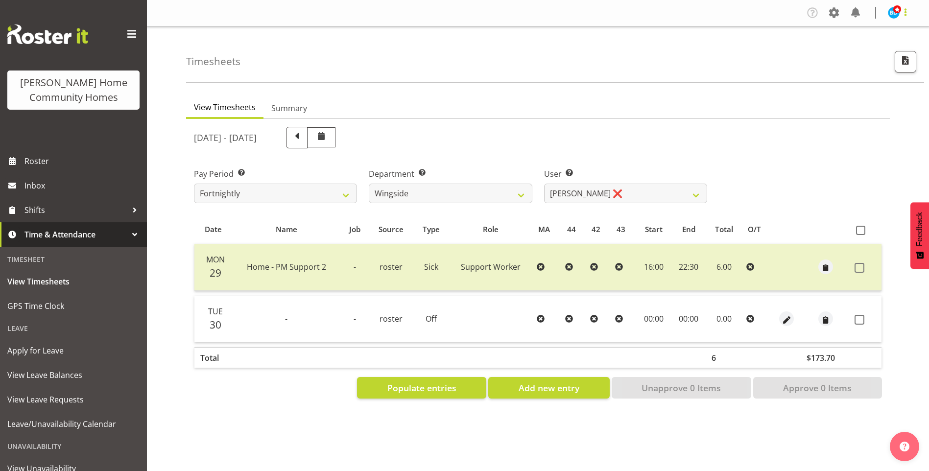
click at [900, 10] on span at bounding box center [905, 12] width 12 height 12
click at [846, 53] on link "Log Out" at bounding box center [864, 52] width 94 height 18
